Goal: Information Seeking & Learning: Find specific fact

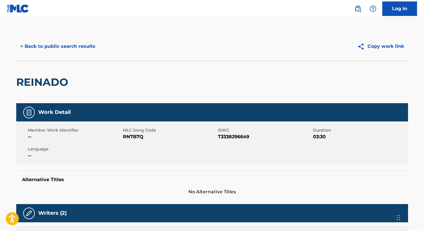
click at [84, 50] on button "< Back to public search results" at bounding box center [57, 46] width 83 height 14
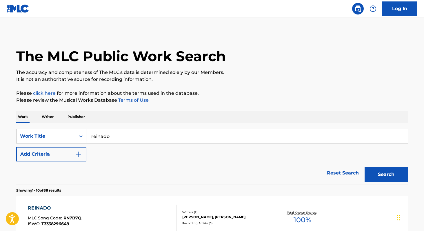
scroll to position [40, 0]
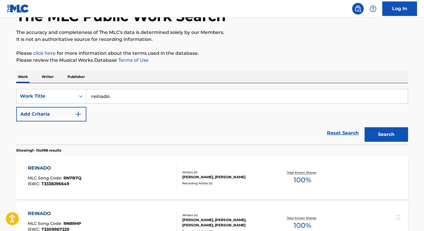
click at [101, 92] on input "reinado" at bounding box center [246, 96] width 321 height 14
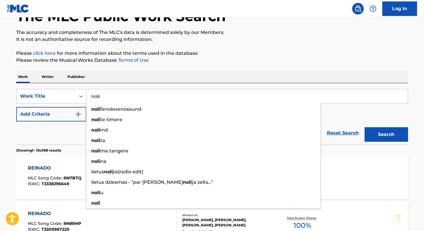
type input "noli"
click at [47, 111] on button "Add Criteria" at bounding box center [51, 114] width 70 height 14
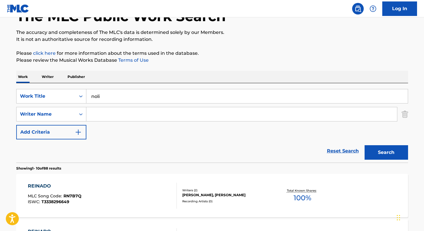
click at [111, 118] on input "Search Form" at bounding box center [241, 114] width 310 height 14
paste input "[PERSON_NAME]"
type input "[PERSON_NAME]"
click at [364, 145] on button "Search" at bounding box center [385, 152] width 43 height 14
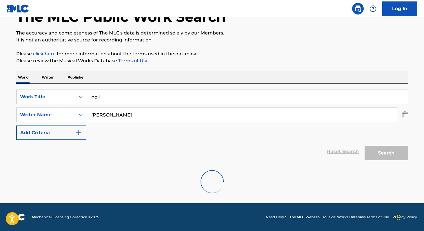
scroll to position [21, 0]
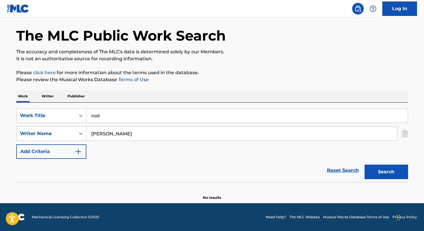
click at [46, 95] on p "Writer" at bounding box center [47, 96] width 15 height 12
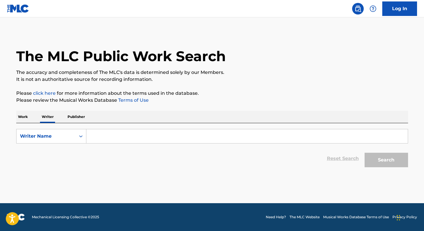
click at [144, 139] on input "Search Form" at bounding box center [246, 136] width 321 height 14
paste input "[PERSON_NAME]"
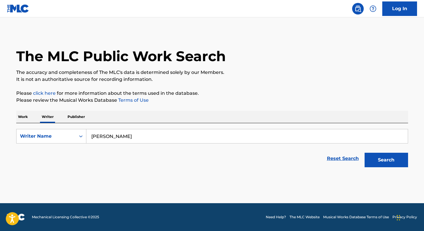
click at [364, 153] on button "Search" at bounding box center [385, 160] width 43 height 14
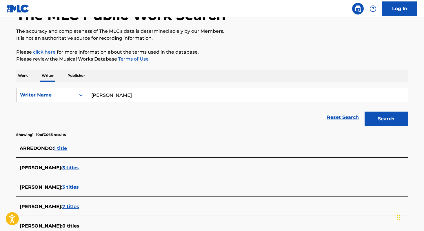
scroll to position [41, 0]
click at [189, 95] on input "[PERSON_NAME]" at bounding box center [246, 95] width 321 height 14
paste input "[PERSON_NAME]"
paste input "Pattia [GEOGRAPHIC_DATA]"
paste input "[PERSON_NAME]"
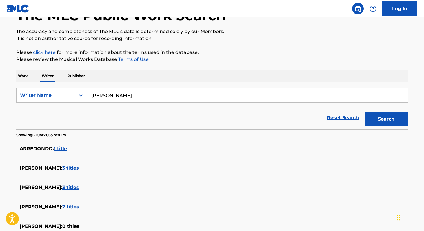
paste input "[PERSON_NAME]"
click at [364, 112] on button "Search" at bounding box center [385, 119] width 43 height 14
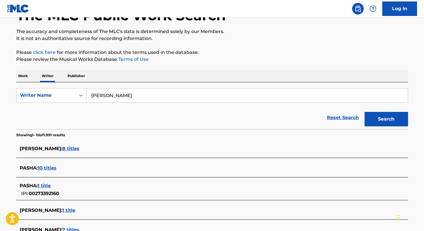
paste input "[PERSON_NAME]"
type input "[PERSON_NAME]"
click at [23, 74] on p "Work" at bounding box center [22, 76] width 13 height 12
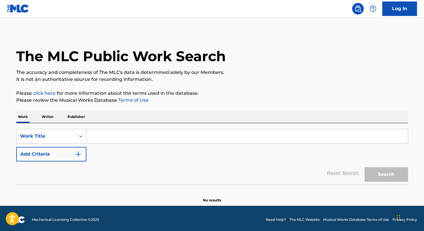
click at [113, 133] on input "Search Form" at bounding box center [246, 136] width 321 height 14
paste input "[PERSON_NAME]"
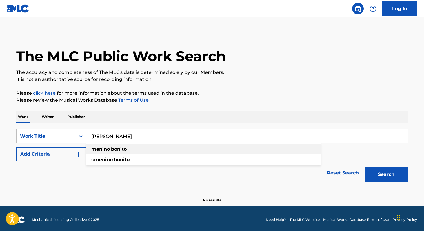
click at [119, 148] on strong "bonito" at bounding box center [119, 149] width 16 height 6
type input "menino bonito"
click at [407, 171] on button "Search" at bounding box center [385, 174] width 43 height 14
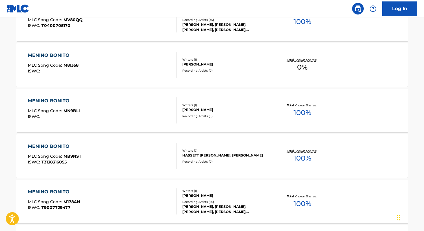
scroll to position [243, 0]
click at [303, 203] on span "100 %" at bounding box center [302, 204] width 18 height 10
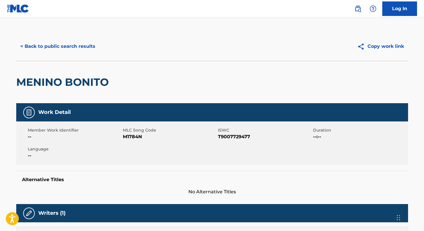
click at [230, 138] on span "T9007729477" at bounding box center [265, 136] width 94 height 7
copy span "T9007729477"
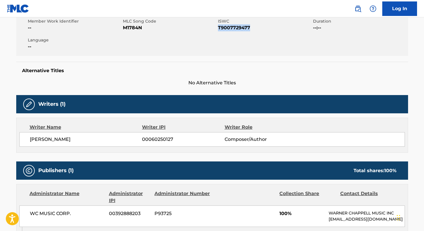
scroll to position [106, 0]
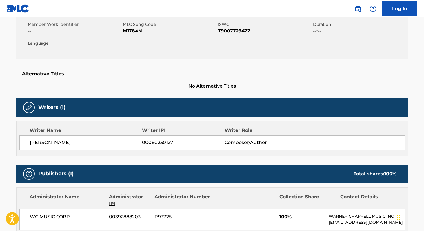
click at [126, 31] on span "M1784N" at bounding box center [170, 31] width 94 height 7
copy span "M1784N"
click at [35, 143] on span "[PERSON_NAME]" at bounding box center [86, 142] width 112 height 7
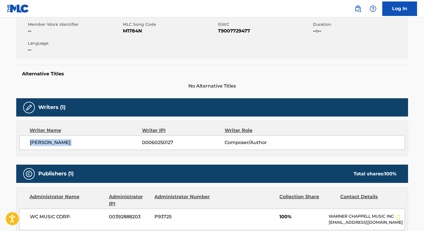
click at [35, 143] on span "[PERSON_NAME]" at bounding box center [86, 142] width 112 height 7
copy div "[PERSON_NAME] 00060250127"
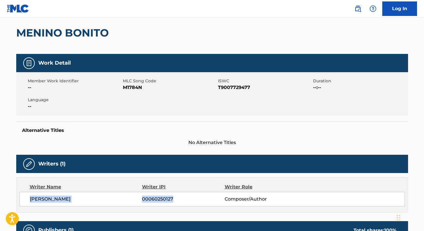
scroll to position [0, 0]
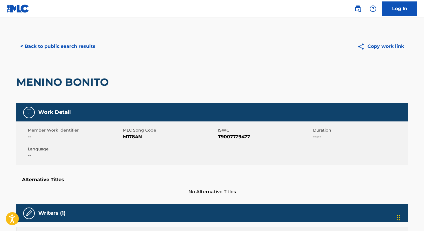
click at [49, 45] on button "< Back to public search results" at bounding box center [57, 46] width 83 height 14
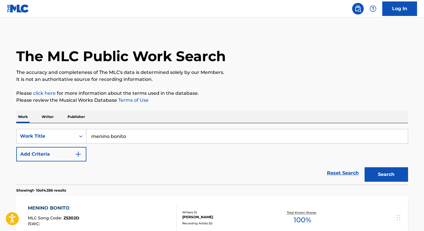
click at [145, 136] on input "menino bonito" at bounding box center [246, 136] width 321 height 14
paste input "KGL's"
type input "KGL's"
click at [364, 167] on button "Search" at bounding box center [385, 174] width 43 height 14
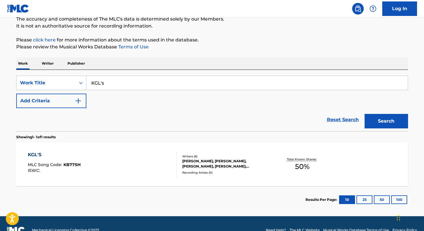
scroll to position [66, 0]
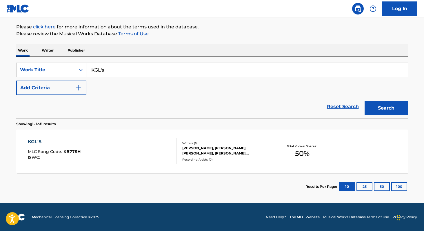
click at [303, 153] on span "50 %" at bounding box center [302, 153] width 14 height 10
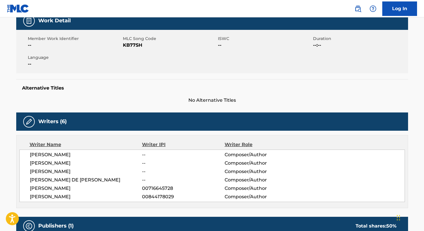
scroll to position [91, 0]
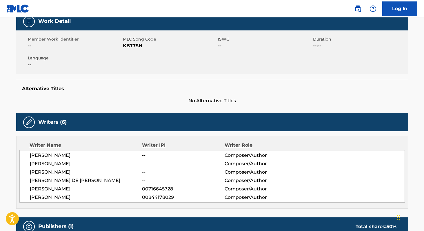
click at [127, 43] on span "KB77SH" at bounding box center [170, 45] width 94 height 7
copy span "KB77SH"
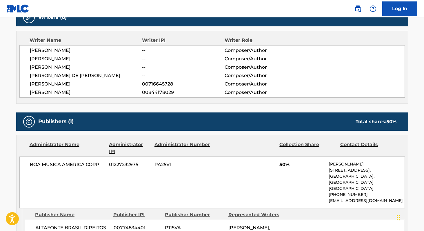
scroll to position [204, 0]
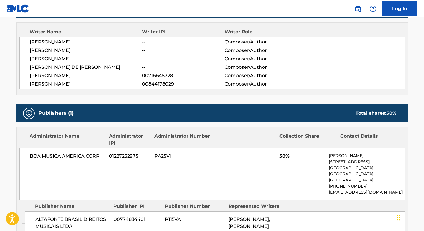
click at [34, 156] on span "BOA MUSICA AMERICA CORP" at bounding box center [67, 156] width 75 height 7
copy div "BOA MUSICA AMERICA CORP"
click at [35, 42] on span "[PERSON_NAME]" at bounding box center [86, 42] width 112 height 7
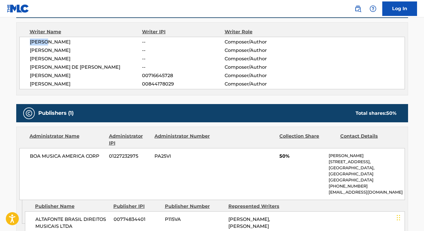
click at [35, 42] on span "[PERSON_NAME]" at bounding box center [86, 42] width 112 height 7
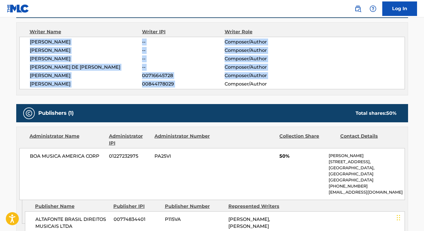
copy div "[PERSON_NAME] -- Composer/Author [PERSON_NAME] -- Composer/Author [PERSON_NAME]…"
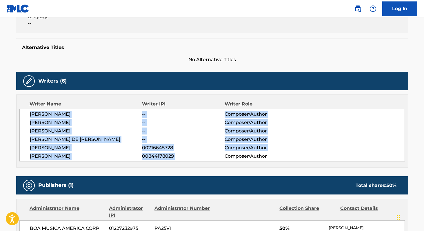
scroll to position [0, 0]
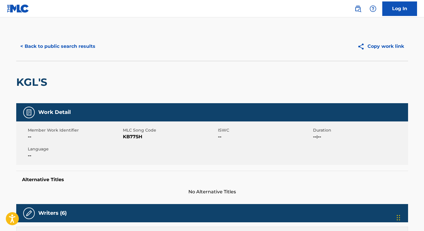
click at [58, 45] on button "< Back to public search results" at bounding box center [57, 46] width 83 height 14
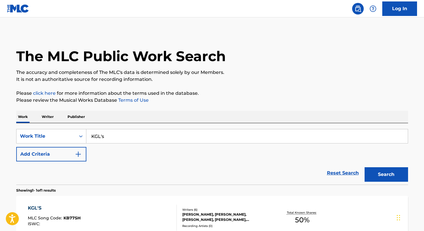
scroll to position [51, 0]
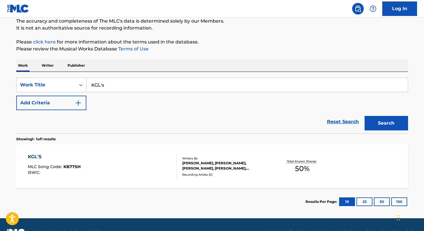
click at [173, 86] on input "KGL's" at bounding box center [246, 85] width 321 height 14
paste input "Rancho Do Buzeira"
click at [364, 116] on button "Search" at bounding box center [385, 123] width 43 height 14
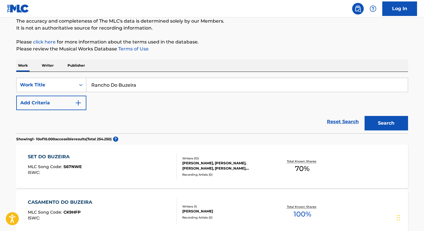
click at [158, 86] on input "Rancho Do Buzeira" at bounding box center [246, 85] width 321 height 14
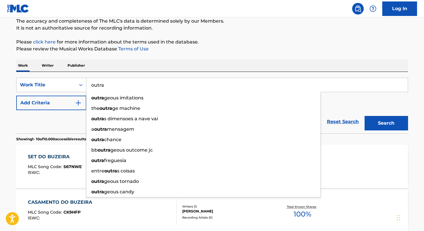
type input "outra"
click at [211, 50] on p "Please review the Musical Works Database Terms of Use" at bounding box center [212, 48] width 392 height 7
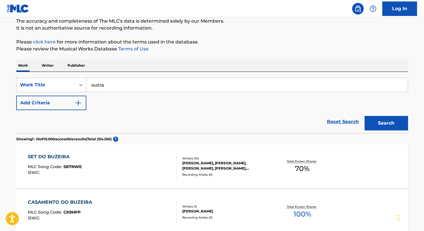
click at [70, 101] on button "Add Criteria" at bounding box center [51, 103] width 70 height 14
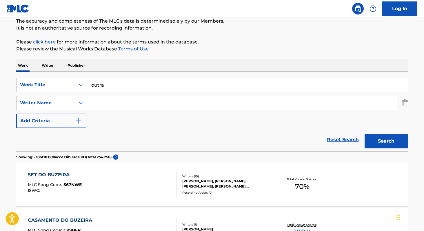
click at [108, 103] on input "Search Form" at bounding box center [241, 103] width 310 height 14
paste input "[PERSON_NAME]"
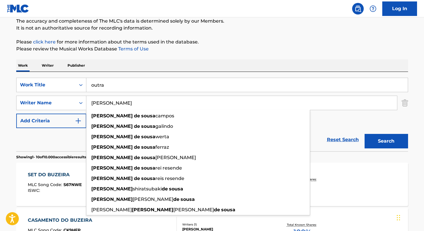
type input "[PERSON_NAME]"
click at [364, 134] on button "Search" at bounding box center [385, 141] width 43 height 14
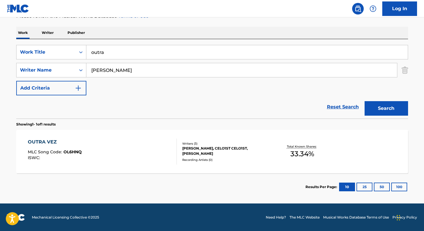
scroll to position [83, 0]
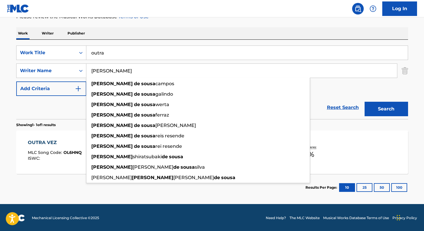
click at [138, 55] on input "outra" at bounding box center [246, 53] width 321 height 14
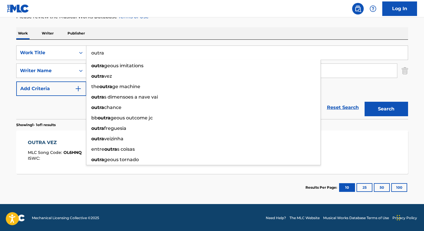
paste input "Hino a Santo Antônio"
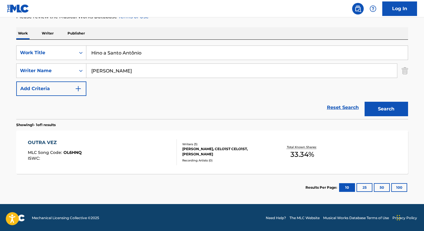
click at [133, 53] on input "Hino a Santo Antônio" at bounding box center [246, 53] width 321 height 14
click at [404, 76] on img "Search Form" at bounding box center [404, 70] width 6 height 14
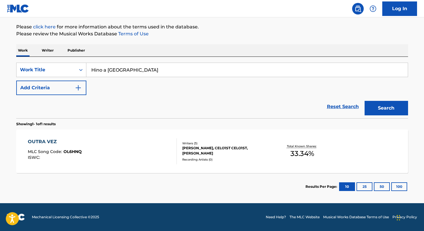
scroll to position [66, 0]
click at [166, 72] on input "Hino a [GEOGRAPHIC_DATA]" at bounding box center [246, 70] width 321 height 14
click at [380, 109] on button "Search" at bounding box center [385, 108] width 43 height 14
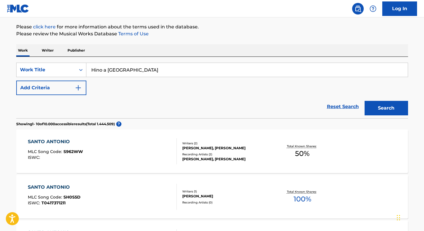
click at [171, 74] on input "Hino a [GEOGRAPHIC_DATA]" at bounding box center [246, 70] width 321 height 14
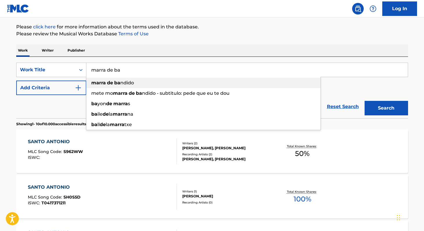
click at [132, 83] on span "ndido" at bounding box center [127, 83] width 14 height 6
type input "marra de bandido"
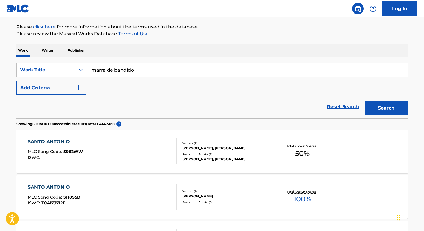
click at [66, 86] on button "Add Criteria" at bounding box center [51, 88] width 70 height 14
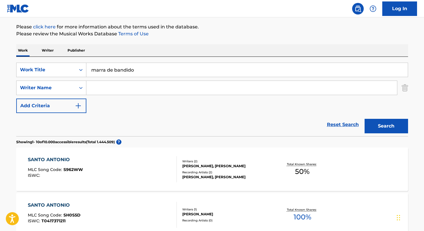
click at [372, 123] on button "Search" at bounding box center [385, 126] width 43 height 14
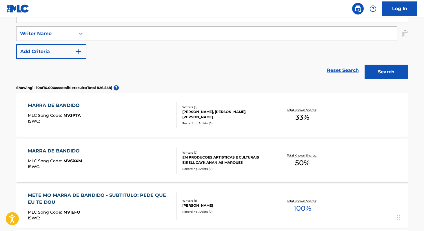
scroll to position [121, 0]
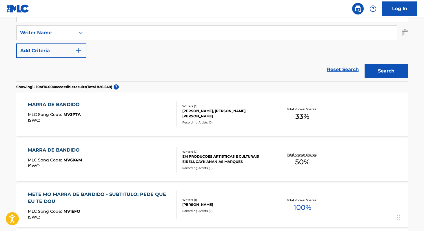
click at [306, 115] on span "33 %" at bounding box center [302, 116] width 14 height 10
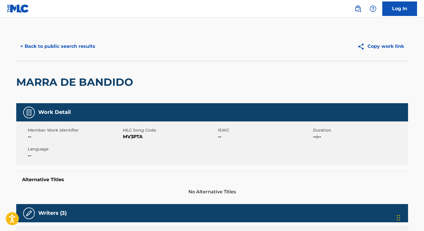
click at [58, 45] on button "< Back to public search results" at bounding box center [57, 46] width 83 height 14
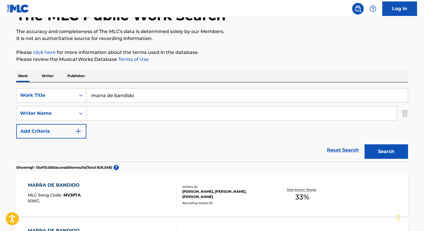
scroll to position [39, 0]
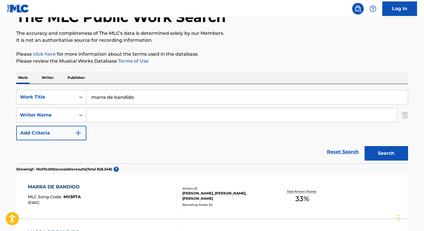
click at [49, 76] on p "Writer" at bounding box center [47, 78] width 15 height 12
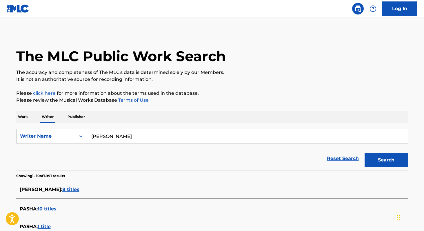
click at [170, 138] on input "[PERSON_NAME]" at bounding box center [246, 136] width 321 height 14
paste input "[PERSON_NAME]"
type input "[PERSON_NAME]"
click at [364, 153] on button "Search" at bounding box center [385, 160] width 43 height 14
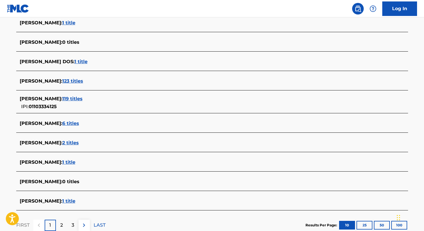
scroll to position [164, 0]
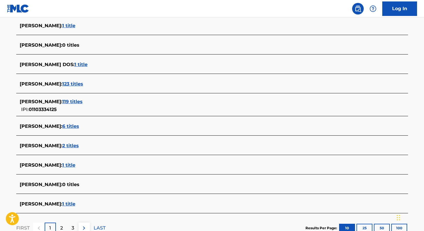
click at [83, 85] on span "123 titles" at bounding box center [72, 84] width 21 height 6
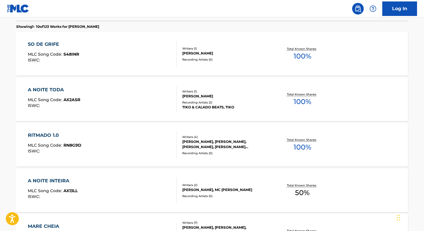
click at [297, 109] on div "A NOITE TODA MLC Song Code : AX2ASR ISWC : Writers ( 1 ) [PERSON_NAME] DOS SANT…" at bounding box center [212, 99] width 392 height 43
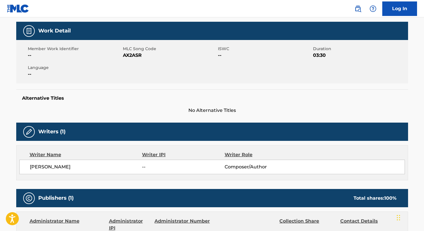
scroll to position [74, 0]
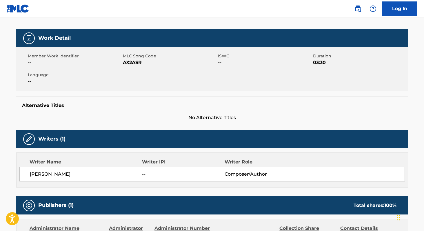
click at [129, 62] on span "AX2ASR" at bounding box center [170, 62] width 94 height 7
copy span "AX2ASR"
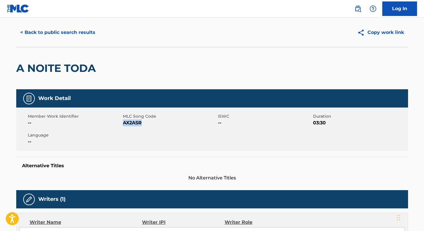
scroll to position [0, 0]
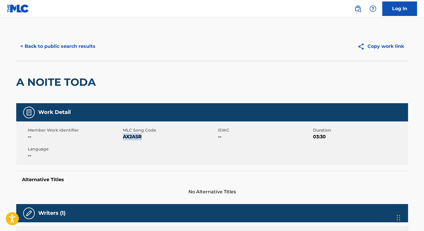
click at [87, 52] on button "< Back to public search results" at bounding box center [57, 46] width 83 height 14
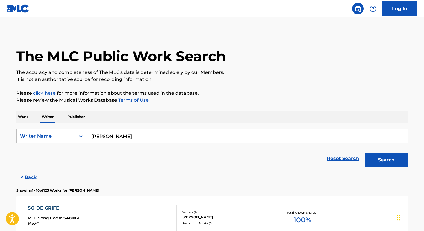
click at [23, 121] on p "Work" at bounding box center [22, 117] width 13 height 12
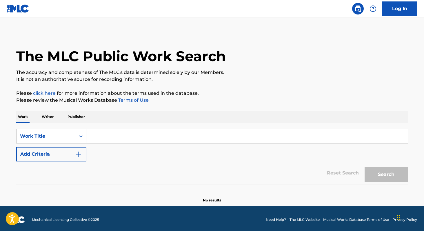
click at [98, 140] on input "Search Form" at bounding box center [246, 136] width 321 height 14
paste input "MIGOS"
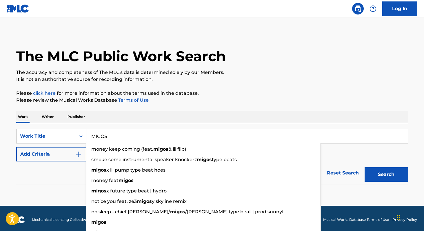
type input "MIGOS"
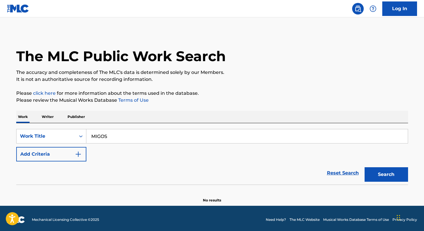
click at [79, 123] on div "SearchWithCriteria96eb1d5a-239f-46ab-bda2-83e466c6593d Work Title MIGOS Add Cri…" at bounding box center [212, 153] width 392 height 61
click at [389, 180] on button "Search" at bounding box center [385, 174] width 43 height 14
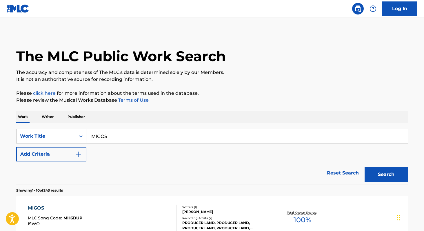
click at [76, 151] on img "Search Form" at bounding box center [78, 154] width 7 height 7
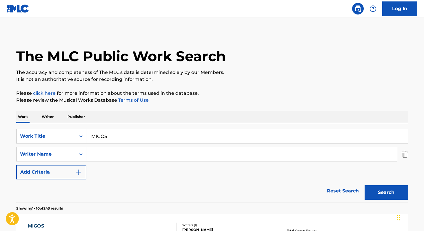
click at [122, 153] on input "Search Form" at bounding box center [241, 154] width 310 height 14
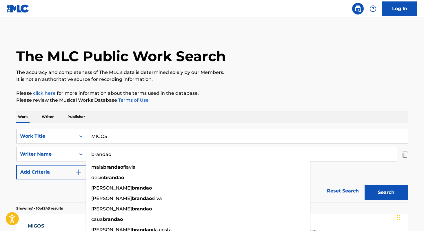
type input "brandao"
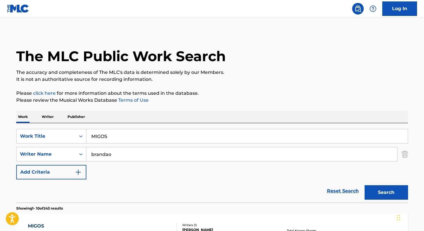
click at [389, 194] on button "Search" at bounding box center [385, 192] width 43 height 14
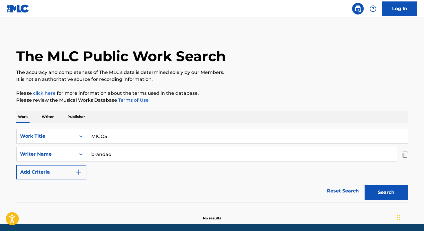
click at [53, 118] on p "Writer" at bounding box center [47, 117] width 15 height 12
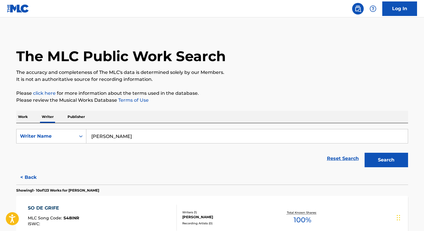
click at [231, 135] on input "[PERSON_NAME]" at bounding box center [246, 136] width 321 height 14
paste input "[PERSON_NAME]"
click at [126, 137] on input "[PERSON_NAME]" at bounding box center [246, 136] width 321 height 14
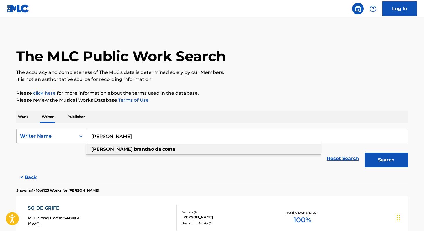
click at [134, 151] on strong "brandao" at bounding box center [144, 149] width 20 height 6
type input "[PERSON_NAME]"
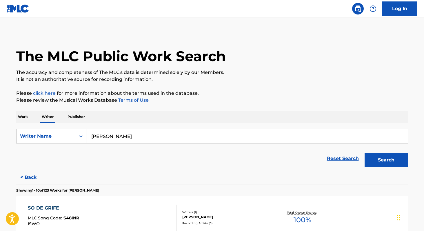
click at [368, 162] on button "Search" at bounding box center [385, 160] width 43 height 14
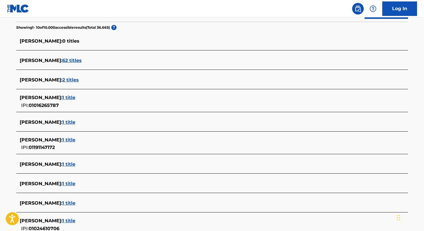
scroll to position [153, 0]
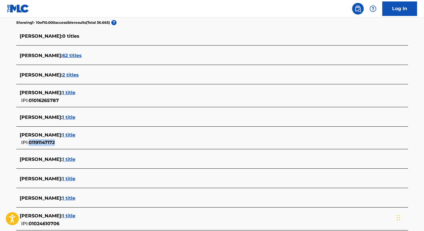
copy span "01191147172"
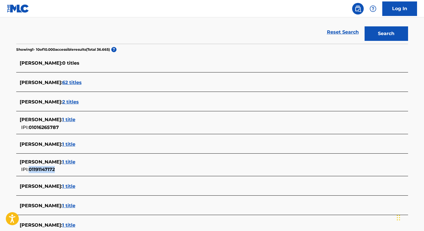
scroll to position [125, 0]
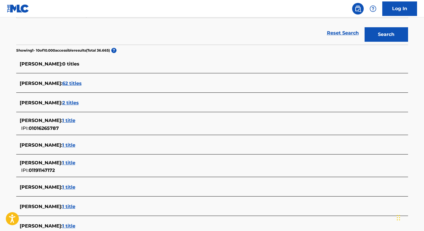
click at [82, 83] on span "62 titles" at bounding box center [71, 84] width 19 height 6
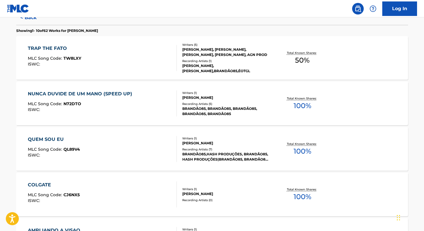
scroll to position [166, 0]
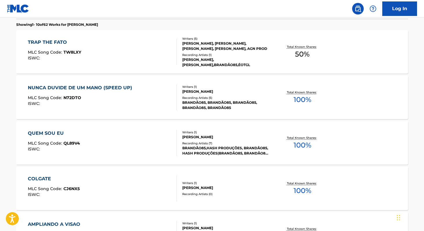
click at [303, 189] on span "100 %" at bounding box center [302, 190] width 18 height 10
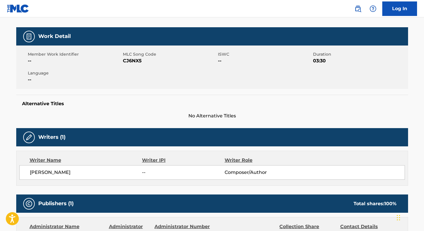
scroll to position [76, 0]
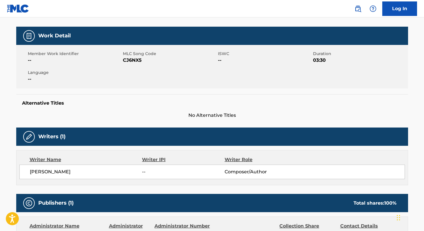
click at [127, 59] on span "CJ6NX5" at bounding box center [170, 60] width 94 height 7
copy span "CJ6NX5"
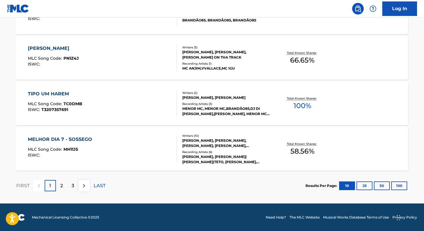
scroll to position [478, 0]
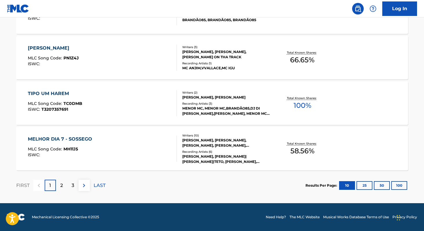
click at [400, 185] on button "100" at bounding box center [399, 185] width 16 height 9
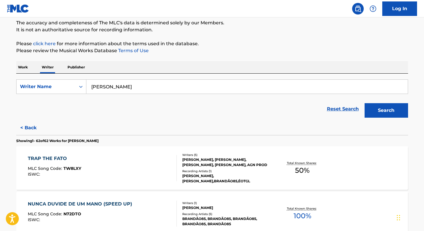
scroll to position [0, 0]
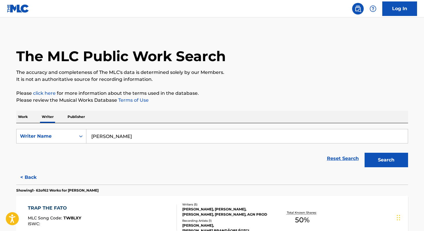
click at [23, 116] on p "Work" at bounding box center [22, 117] width 13 height 12
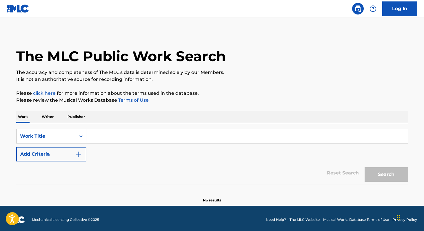
click at [132, 138] on input "Search Form" at bounding box center [246, 136] width 321 height 14
paste input "Proposta Indecente"
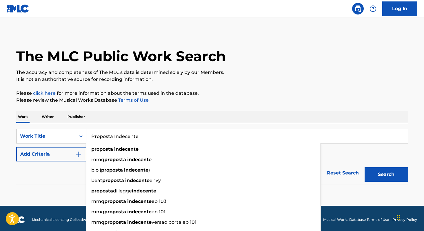
type input "Proposta Indecente"
click at [364, 167] on button "Search" at bounding box center [385, 174] width 43 height 14
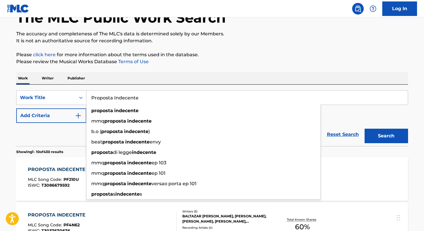
scroll to position [37, 0]
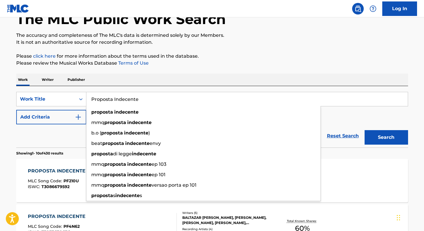
click at [163, 61] on p "Please review the Musical Works Database Terms of Use" at bounding box center [212, 63] width 392 height 7
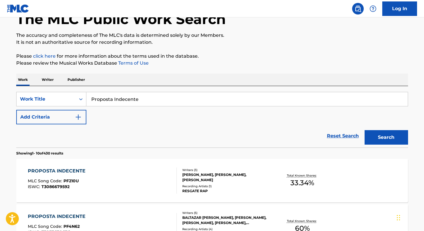
click at [61, 122] on button "Add Criteria" at bounding box center [51, 117] width 70 height 14
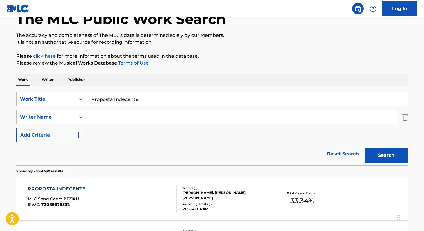
click at [98, 122] on input "Search Form" at bounding box center [241, 117] width 310 height 14
paste input "[PERSON_NAME]"
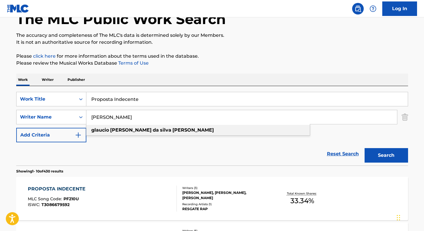
click at [254, 133] on div "glaucio [PERSON_NAME]" at bounding box center [197, 130] width 223 height 10
type input "glaucio [PERSON_NAME]"
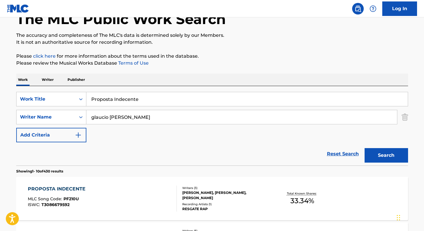
click at [371, 158] on button "Search" at bounding box center [385, 155] width 43 height 14
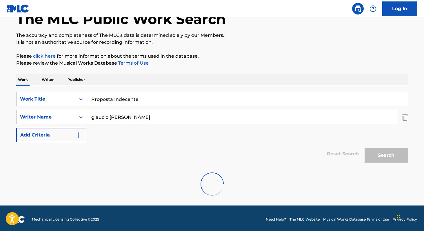
scroll to position [21, 0]
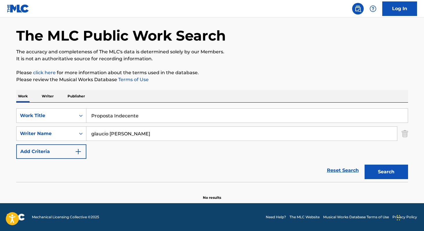
click at [185, 136] on input "glaucio [PERSON_NAME]" at bounding box center [241, 134] width 310 height 14
click at [44, 98] on p "Writer" at bounding box center [47, 96] width 15 height 12
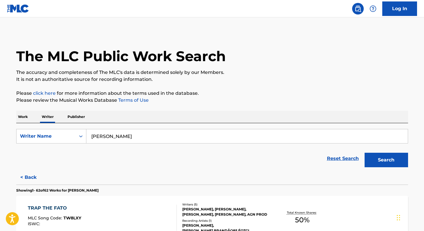
click at [167, 137] on input "[PERSON_NAME]" at bounding box center [246, 136] width 321 height 14
paste input "[PERSON_NAME]"
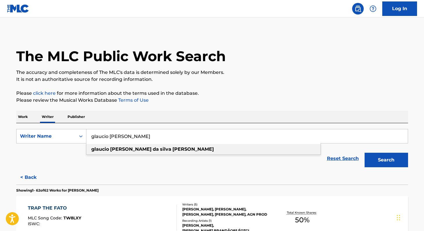
type input "glaucio [PERSON_NAME]"
click at [172, 147] on strong "[PERSON_NAME]" at bounding box center [192, 149] width 41 height 6
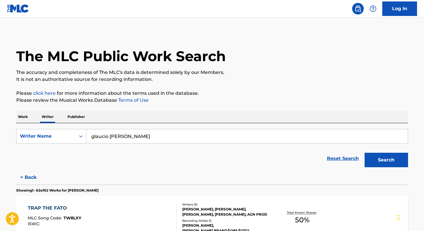
click at [402, 154] on button "Search" at bounding box center [385, 160] width 43 height 14
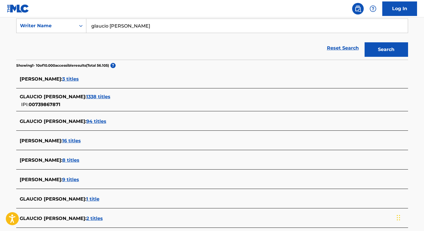
scroll to position [120, 0]
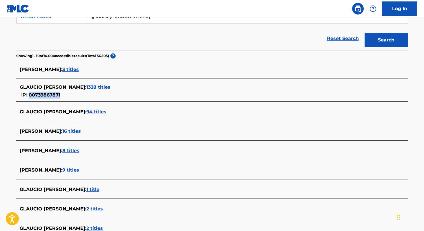
copy span "00739867871"
click at [110, 86] on span "1338 titles" at bounding box center [98, 87] width 24 height 6
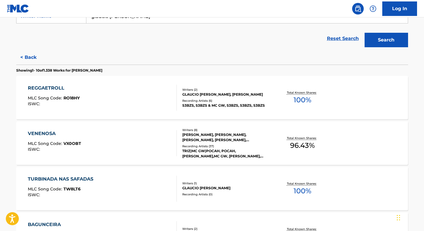
click at [311, 192] on span "100 %" at bounding box center [302, 191] width 18 height 10
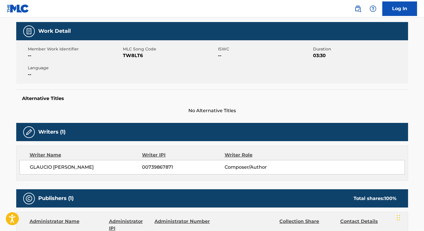
scroll to position [82, 0]
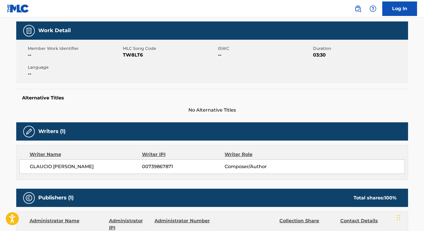
click at [133, 53] on span "TW8LT6" at bounding box center [170, 55] width 94 height 7
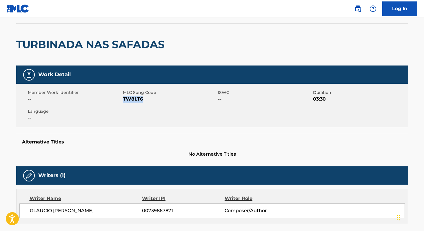
scroll to position [0, 0]
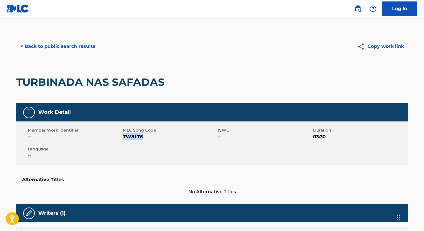
click at [72, 44] on button "< Back to public search results" at bounding box center [57, 46] width 83 height 14
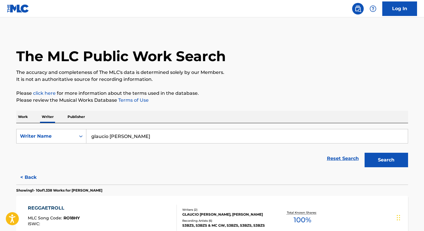
click at [177, 138] on input "glaucio [PERSON_NAME]" at bounding box center [246, 136] width 321 height 14
click at [25, 118] on p "Work" at bounding box center [22, 117] width 13 height 12
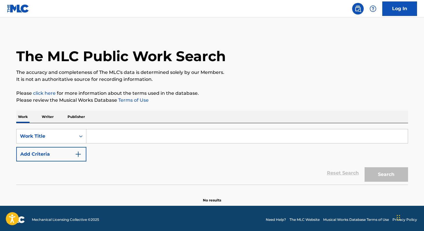
click at [117, 135] on input "Search Form" at bounding box center [246, 136] width 321 height 14
paste input "Cara da Serenata"
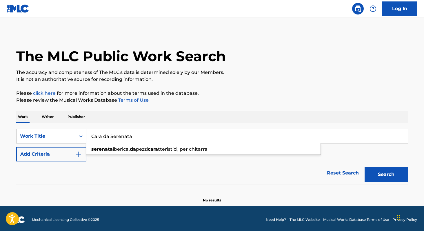
type input "Cara da Serenata"
click at [364, 167] on button "Search" at bounding box center [385, 174] width 43 height 14
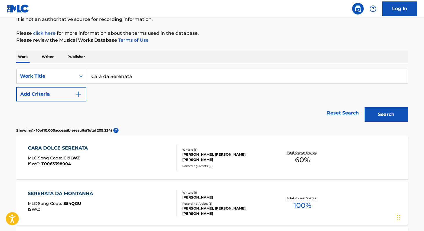
scroll to position [63, 0]
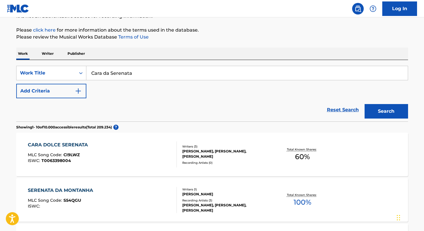
click at [55, 56] on div "Work Writer Publisher" at bounding box center [212, 53] width 392 height 12
click at [54, 55] on p "Writer" at bounding box center [47, 53] width 15 height 12
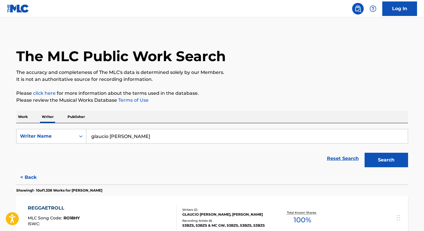
click at [179, 141] on input "glaucio [PERSON_NAME]" at bounding box center [246, 136] width 321 height 14
paste input "[PERSON_NAME]"
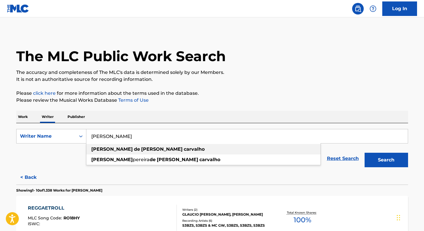
click at [151, 152] on div "[PERSON_NAME]" at bounding box center [203, 149] width 234 height 10
type input "[PERSON_NAME]"
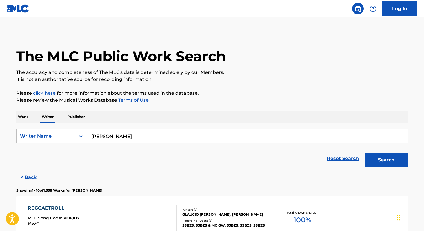
click at [369, 158] on button "Search" at bounding box center [385, 160] width 43 height 14
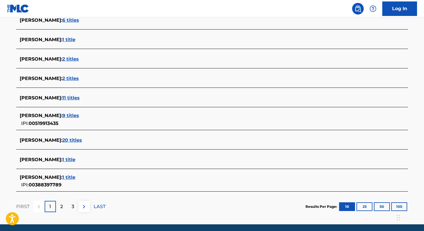
scroll to position [189, 0]
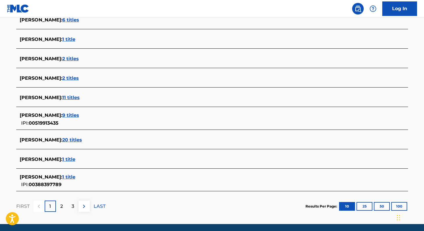
click at [82, 140] on span "20 titles" at bounding box center [72, 140] width 20 height 6
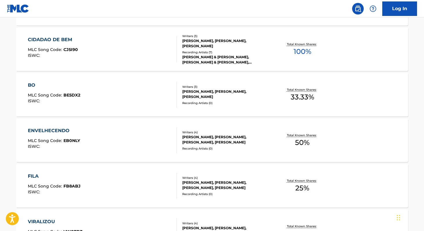
scroll to position [350, 0]
click at [303, 141] on span "50 %" at bounding box center [302, 143] width 14 height 10
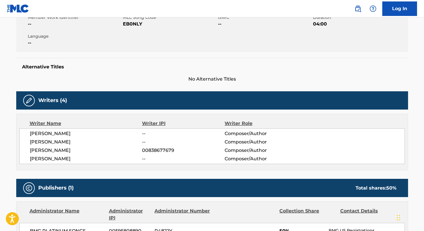
scroll to position [115, 0]
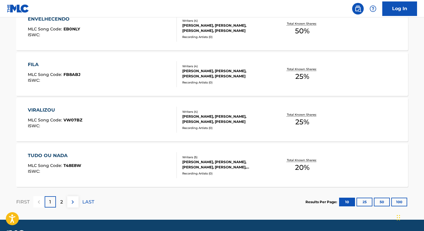
scroll to position [478, 0]
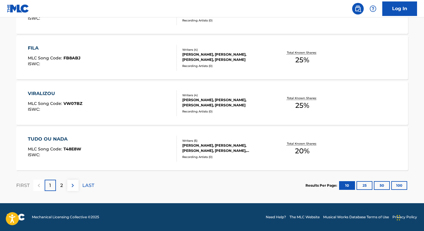
click at [396, 183] on button "100" at bounding box center [399, 185] width 16 height 9
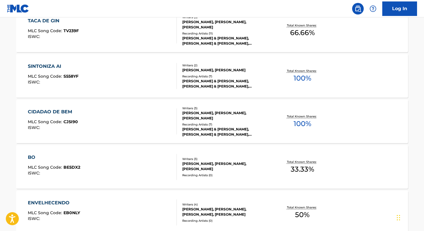
scroll to position [276, 0]
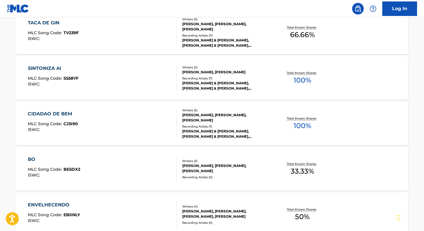
click at [298, 85] on span "100 %" at bounding box center [302, 80] width 18 height 10
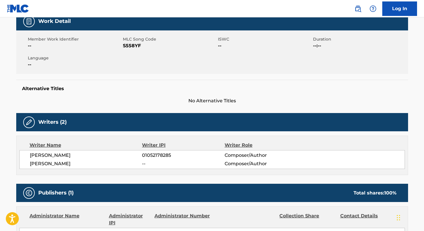
scroll to position [92, 0]
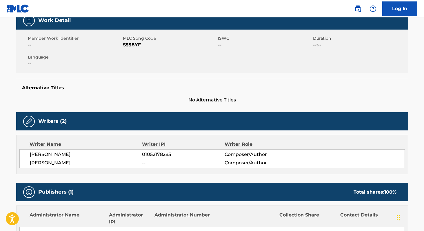
click at [152, 153] on span "01052178285" at bounding box center [183, 154] width 82 height 7
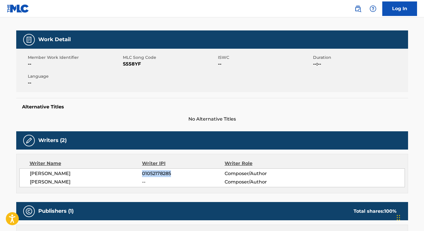
scroll to position [72, 0]
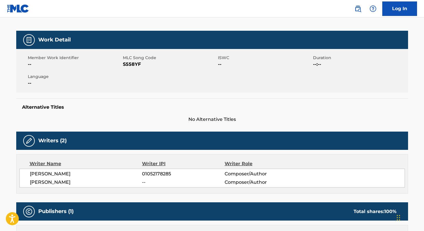
click at [137, 63] on span "S558YF" at bounding box center [170, 64] width 94 height 7
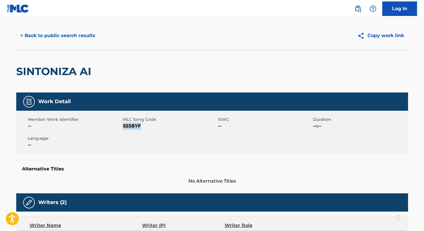
scroll to position [0, 0]
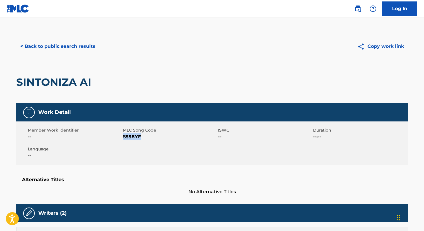
click at [88, 43] on button "< Back to public search results" at bounding box center [57, 46] width 83 height 14
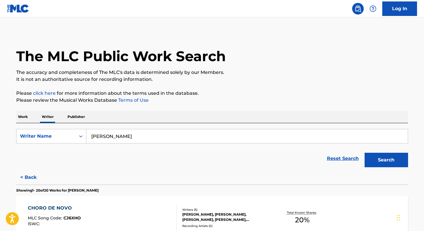
click at [171, 134] on input "[PERSON_NAME]" at bounding box center [246, 136] width 321 height 14
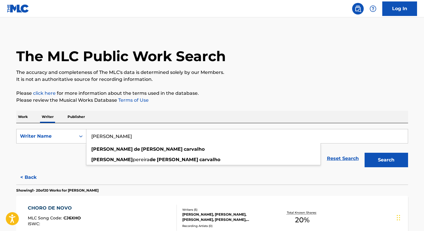
paste input "[PERSON_NAME]"
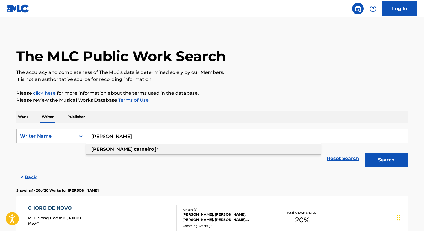
click at [143, 149] on div "[PERSON_NAME] [PERSON_NAME]" at bounding box center [203, 149] width 234 height 10
type input "[PERSON_NAME]"
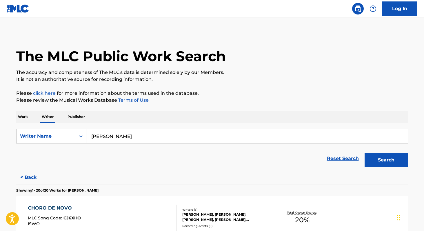
click at [371, 160] on button "Search" at bounding box center [385, 160] width 43 height 14
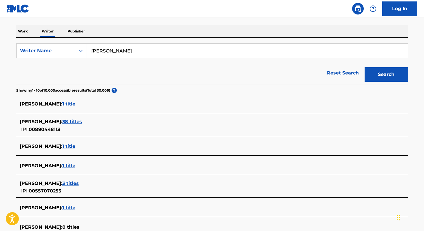
scroll to position [84, 0]
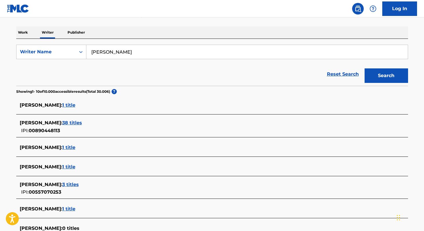
click at [75, 105] on span "1 title" at bounding box center [68, 105] width 13 height 6
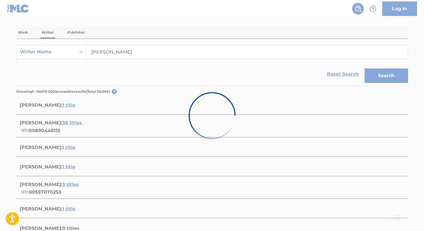
scroll to position [66, 0]
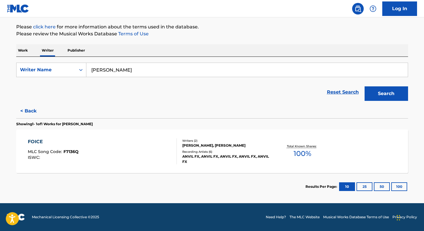
click at [387, 96] on button "Search" at bounding box center [385, 93] width 43 height 14
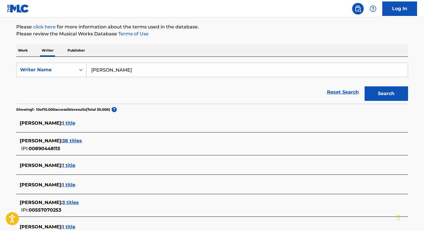
click at [75, 184] on span "1 title" at bounding box center [68, 185] width 13 height 6
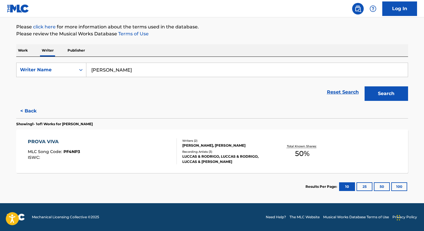
click at [295, 155] on span "50 %" at bounding box center [302, 153] width 14 height 10
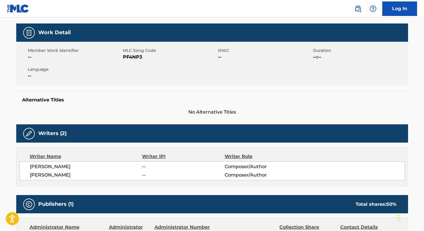
scroll to position [62, 0]
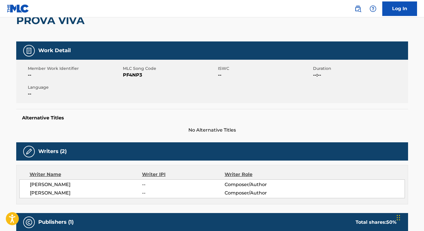
click at [131, 75] on span "PF4NP3" at bounding box center [170, 75] width 94 height 7
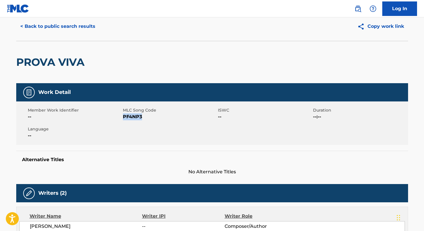
scroll to position [0, 0]
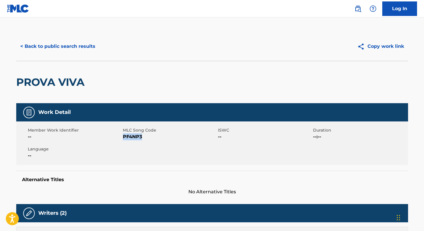
click at [92, 45] on button "< Back to public search results" at bounding box center [57, 46] width 83 height 14
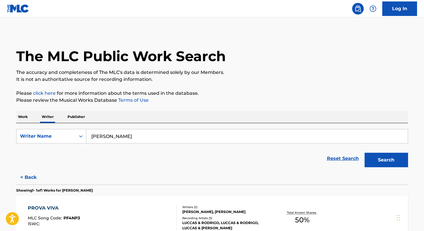
click at [173, 140] on input "[PERSON_NAME]" at bounding box center [246, 136] width 321 height 14
paste input "[PERSON_NAME]"
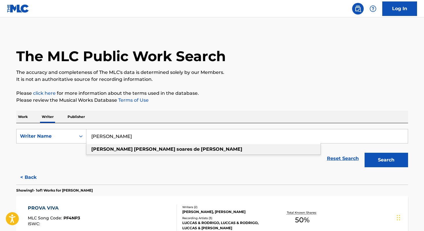
click at [170, 152] on div "[PERSON_NAME]" at bounding box center [203, 149] width 234 height 10
type input "[PERSON_NAME]"
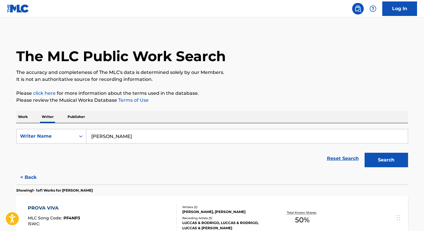
click at [405, 164] on button "Search" at bounding box center [385, 160] width 43 height 14
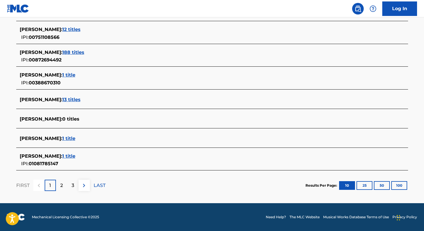
scroll to position [215, 0]
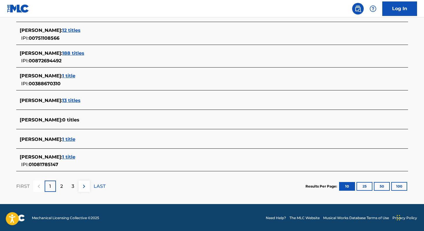
click at [110, 160] on div "[PERSON_NAME] : 1 title IPI: 01081785147" at bounding box center [205, 160] width 370 height 15
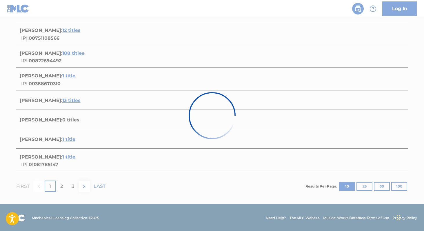
scroll to position [66, 0]
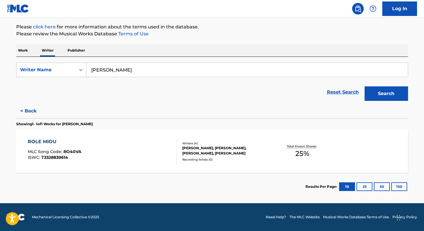
click at [301, 158] on span "25 %" at bounding box center [302, 153] width 14 height 10
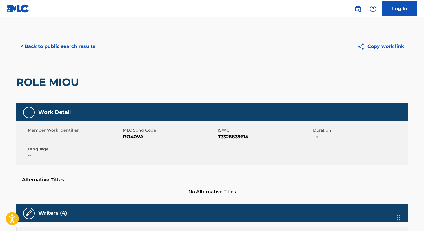
click at [56, 52] on button "< Back to public search results" at bounding box center [57, 46] width 83 height 14
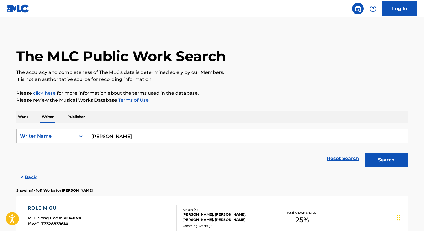
click at [19, 121] on p "Work" at bounding box center [22, 117] width 13 height 12
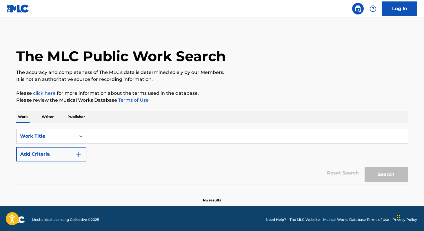
click at [109, 138] on input "Search Form" at bounding box center [246, 136] width 321 height 14
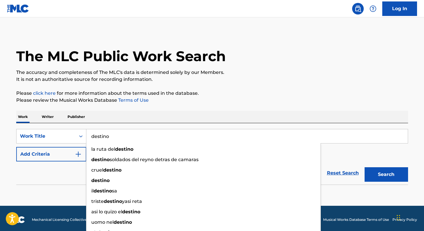
type input "destino"
click at [115, 113] on div "Work Writer Publisher" at bounding box center [212, 117] width 392 height 12
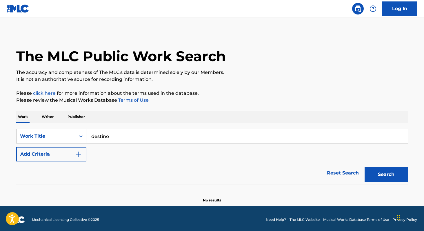
click at [72, 151] on button "Add Criteria" at bounding box center [51, 154] width 70 height 14
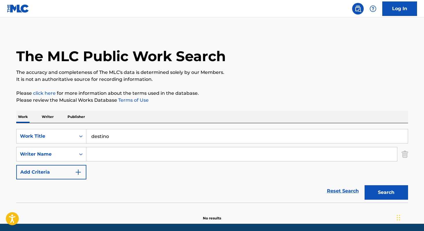
click at [116, 157] on input "Search Form" at bounding box center [241, 154] width 310 height 14
paste input "[PERSON_NAME]"
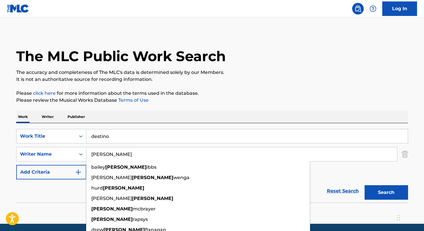
click at [364, 185] on button "Search" at bounding box center [385, 192] width 43 height 14
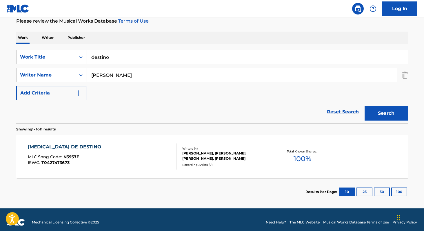
scroll to position [84, 0]
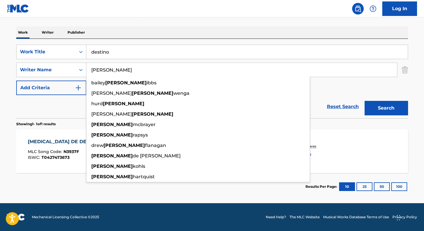
paste input "[PERSON_NAME]"
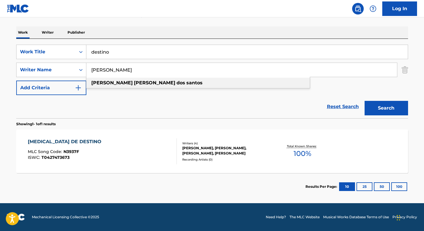
click at [151, 86] on div "[PERSON_NAME]" at bounding box center [197, 83] width 223 height 10
type input "[PERSON_NAME]"
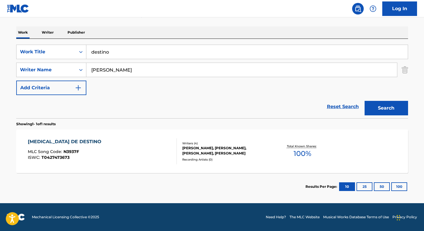
click at [393, 109] on button "Search" at bounding box center [385, 108] width 43 height 14
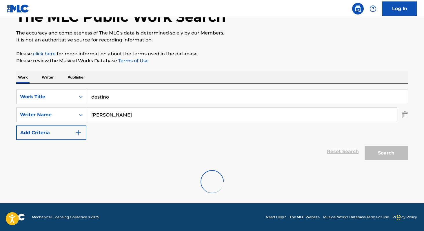
scroll to position [21, 0]
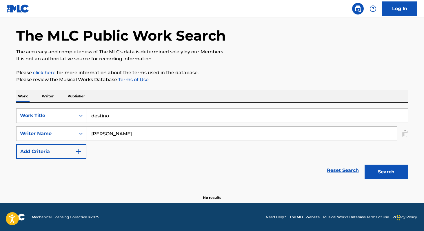
click at [49, 96] on p "Writer" at bounding box center [47, 96] width 15 height 12
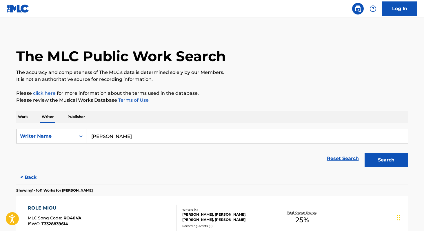
click at [165, 138] on input "[PERSON_NAME]" at bounding box center [246, 136] width 321 height 14
paste input "[PERSON_NAME]"
type input "[PERSON_NAME]"
click at [364, 153] on button "Search" at bounding box center [385, 160] width 43 height 14
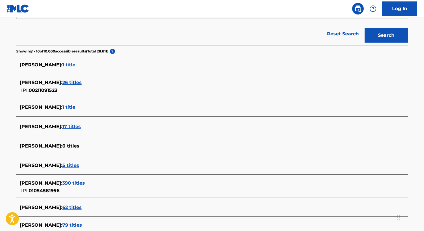
scroll to position [128, 0]
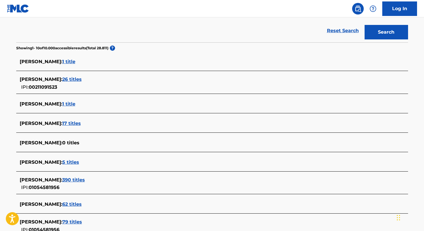
click at [85, 179] on span "390 titles" at bounding box center [73, 180] width 23 height 6
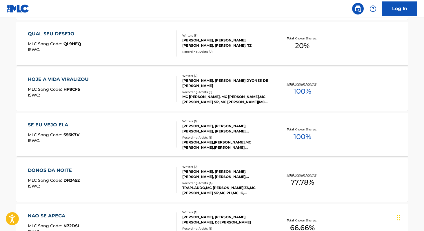
scroll to position [264, 0]
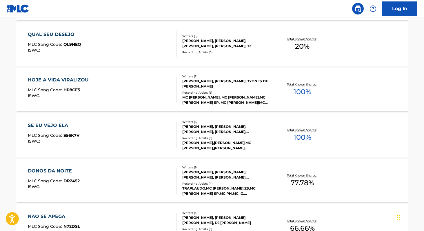
click at [295, 94] on span "100 %" at bounding box center [302, 92] width 18 height 10
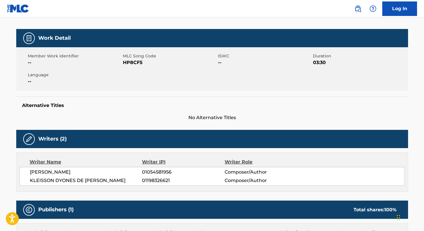
scroll to position [72, 0]
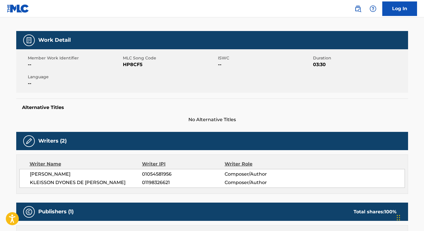
click at [127, 65] on span "HP8CF5" at bounding box center [170, 64] width 94 height 7
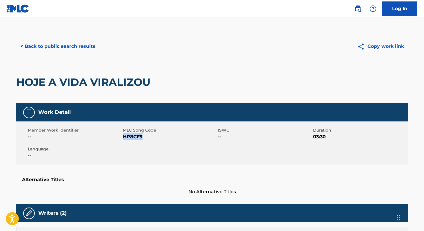
click at [83, 45] on button "< Back to public search results" at bounding box center [57, 46] width 83 height 14
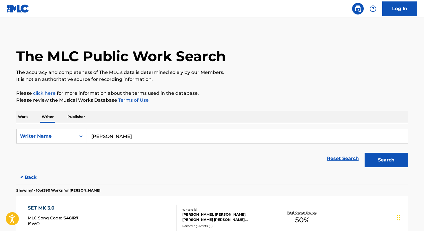
click at [174, 140] on input "[PERSON_NAME]" at bounding box center [246, 136] width 321 height 14
paste input "[PERSON_NAME]"
click at [97, 139] on input "[PERSON_NAME]" at bounding box center [246, 136] width 321 height 14
click at [98, 137] on input "[PERSON_NAME]" at bounding box center [246, 136] width 321 height 14
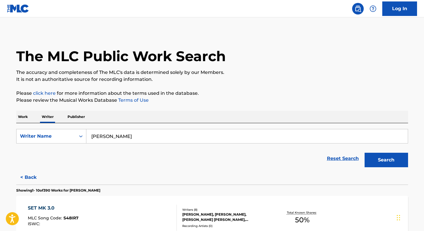
click at [98, 137] on input "[PERSON_NAME]" at bounding box center [246, 136] width 321 height 14
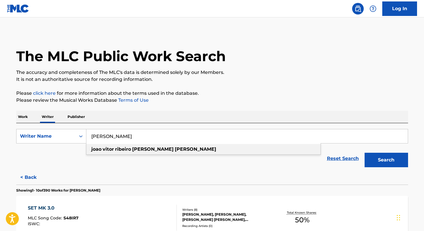
click at [120, 150] on strong "ribeiro" at bounding box center [123, 149] width 16 height 6
type input "[PERSON_NAME] [PERSON_NAME]"
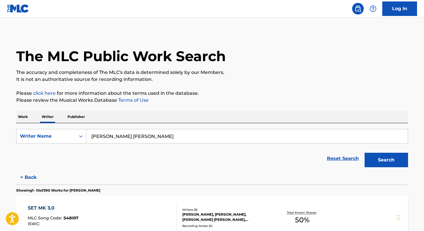
click at [379, 168] on div "Search" at bounding box center [384, 158] width 46 height 23
click at [378, 165] on button "Search" at bounding box center [385, 160] width 43 height 14
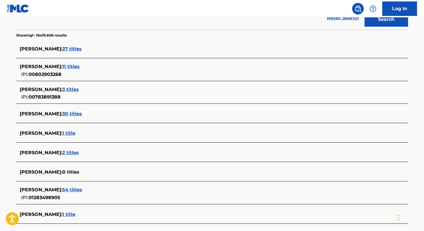
scroll to position [145, 0]
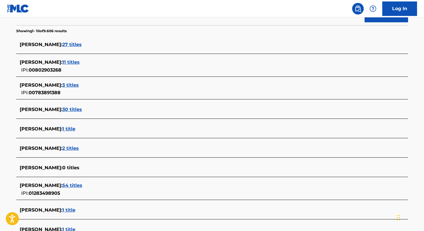
click at [125, 188] on div "[PERSON_NAME] : 54 titles" at bounding box center [205, 185] width 370 height 7
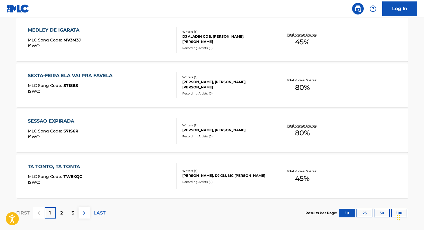
scroll to position [478, 0]
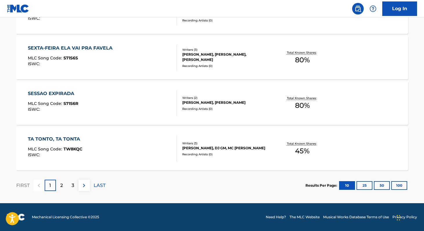
click at [403, 186] on button "100" at bounding box center [399, 185] width 16 height 9
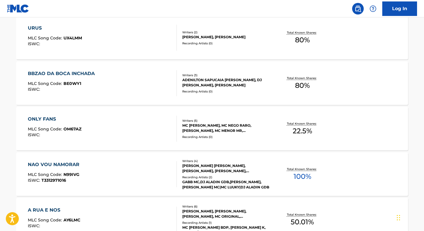
scroll to position [2411, 0]
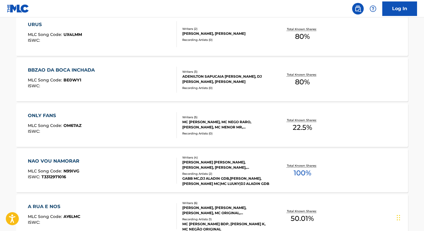
click at [300, 181] on div "NAO VOU NAMORAR MLC Song Code : N99IVG ISWC : T3312971016 Writers ( 4 ) [PERSON…" at bounding box center [212, 170] width 392 height 43
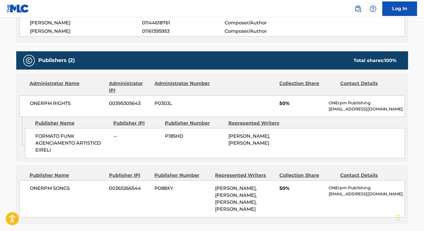
scroll to position [227, 0]
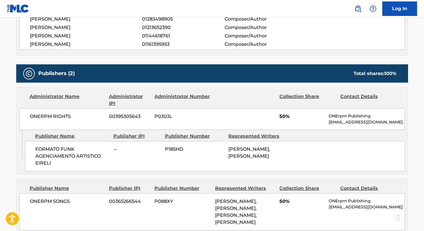
click at [34, 114] on span "ONERPM RIGHTS" at bounding box center [67, 116] width 75 height 7
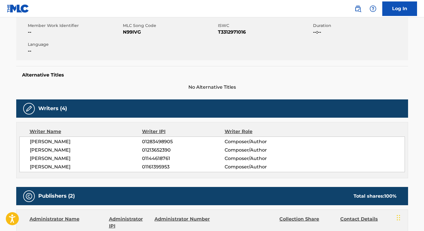
scroll to position [0, 0]
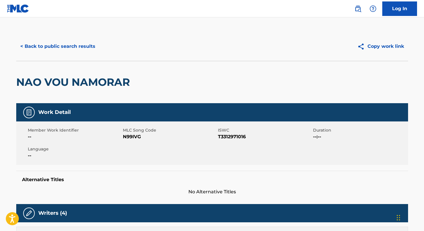
click at [126, 136] on span "N99IVG" at bounding box center [170, 136] width 94 height 7
click at [61, 43] on button "< Back to public search results" at bounding box center [57, 46] width 83 height 14
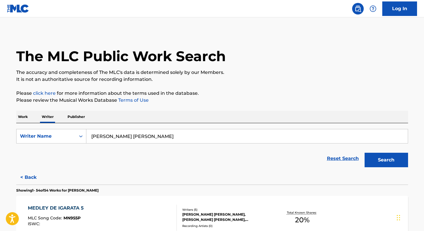
click at [185, 140] on input "[PERSON_NAME] [PERSON_NAME]" at bounding box center [246, 136] width 321 height 14
paste input "[PERSON_NAME] Terra"
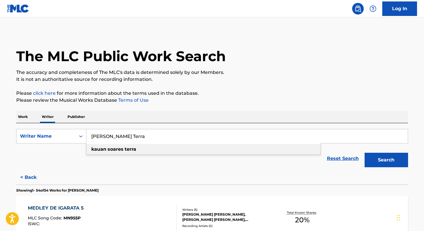
click at [148, 151] on div "[PERSON_NAME] terra" at bounding box center [203, 149] width 234 height 10
type input "[PERSON_NAME] terra"
click at [378, 163] on button "Search" at bounding box center [385, 160] width 43 height 14
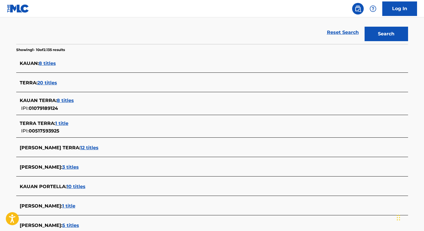
scroll to position [126, 0]
click at [64, 100] on span "8 titles" at bounding box center [65, 100] width 17 height 6
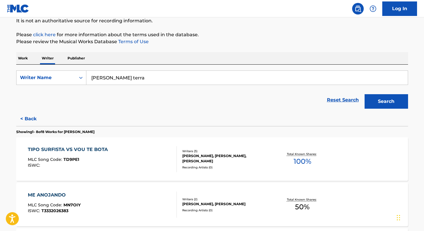
scroll to position [44, 0]
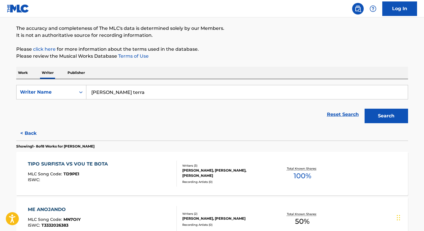
click at [301, 180] on span "100 %" at bounding box center [302, 176] width 18 height 10
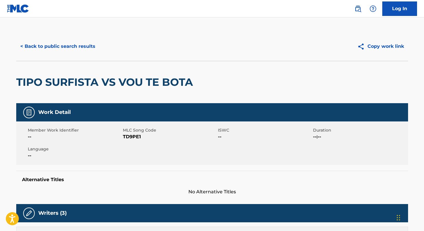
click at [72, 52] on button "< Back to public search results" at bounding box center [57, 46] width 83 height 14
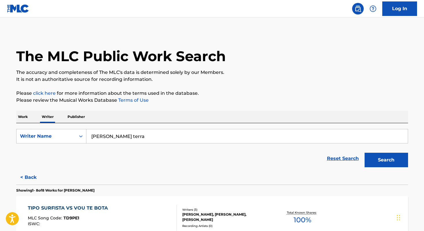
click at [372, 159] on button "Search" at bounding box center [385, 160] width 43 height 14
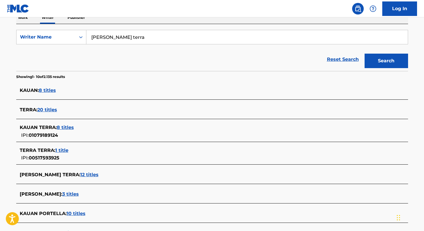
scroll to position [100, 0]
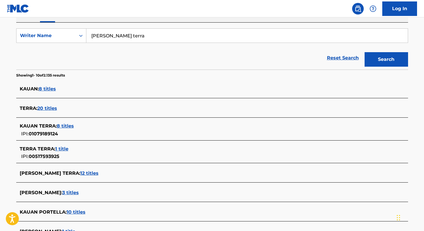
click at [87, 174] on span "12 titles" at bounding box center [89, 173] width 18 height 6
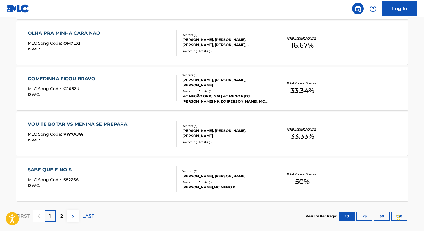
scroll to position [446, 0]
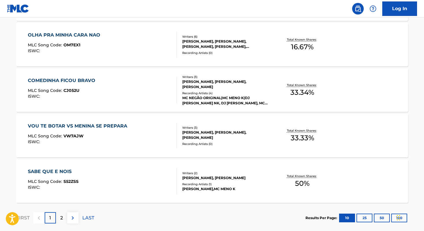
click at [297, 186] on span "50 %" at bounding box center [302, 183] width 14 height 10
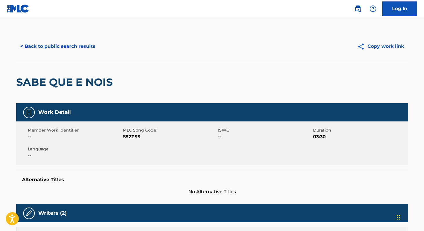
click at [74, 47] on button "< Back to public search results" at bounding box center [57, 46] width 83 height 14
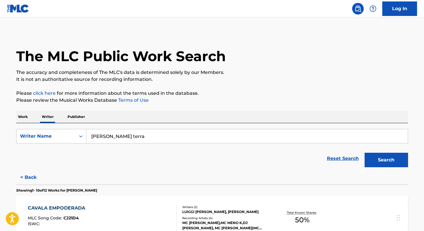
click at [178, 140] on input "[PERSON_NAME] terra" at bounding box center [246, 136] width 321 height 14
paste input "Lucas Avelar da Silv"
type input "[PERSON_NAME]"
click at [364, 153] on button "Search" at bounding box center [385, 160] width 43 height 14
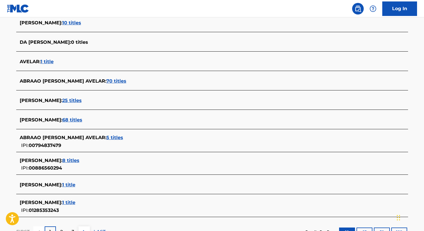
scroll to position [166, 0]
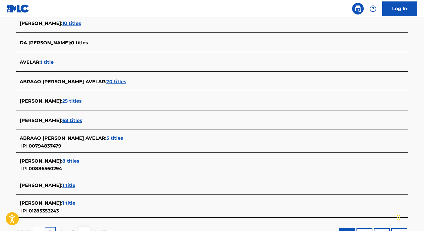
click at [82, 122] on span "68 titles" at bounding box center [72, 121] width 20 height 6
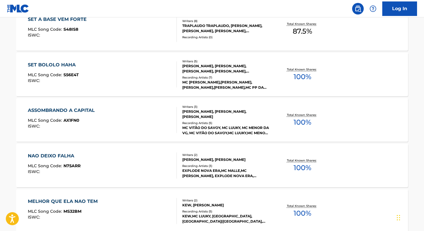
scroll to position [233, 0]
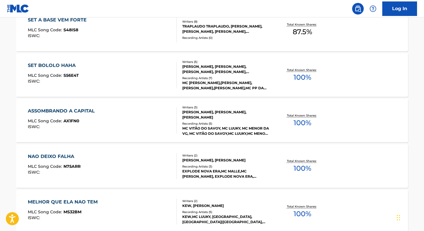
click at [300, 168] on span "100 %" at bounding box center [302, 168] width 18 height 10
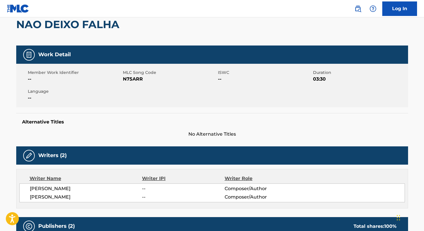
scroll to position [57, 0]
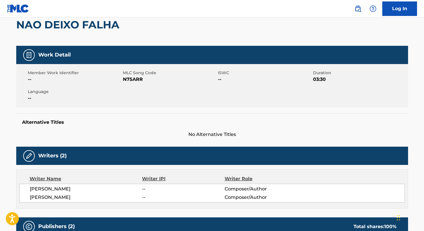
click at [132, 78] on span "N75ARR" at bounding box center [170, 79] width 94 height 7
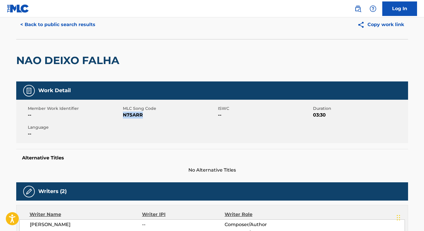
scroll to position [0, 0]
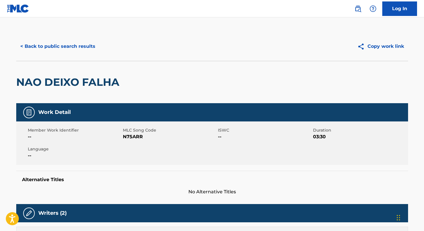
click at [54, 54] on div "< Back to public search results Copy work link" at bounding box center [212, 46] width 392 height 29
click at [53, 48] on button "< Back to public search results" at bounding box center [57, 46] width 83 height 14
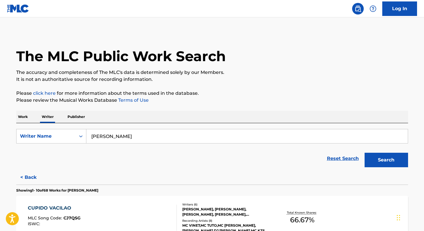
click at [26, 117] on p "Work" at bounding box center [22, 117] width 13 height 12
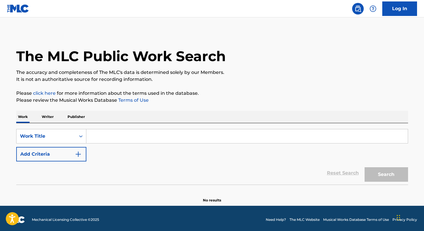
click at [98, 132] on input "Search Form" at bounding box center [246, 136] width 321 height 14
paste input "Toque Carinhoso"
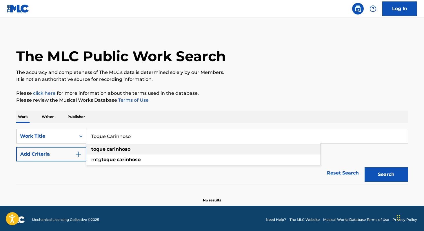
click at [118, 149] on strong "carinhoso" at bounding box center [119, 149] width 24 height 6
type input "toque carinhoso"
click at [381, 179] on button "Search" at bounding box center [385, 174] width 43 height 14
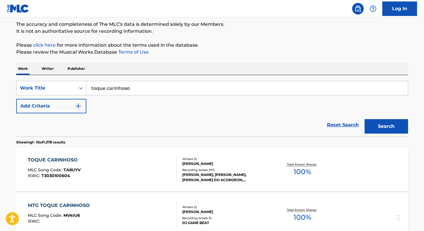
scroll to position [46, 0]
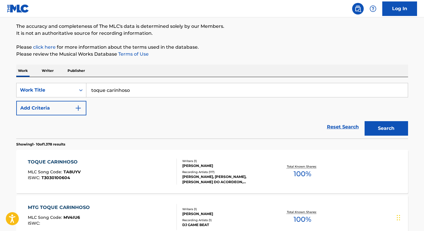
click at [294, 175] on span "100 %" at bounding box center [302, 174] width 18 height 10
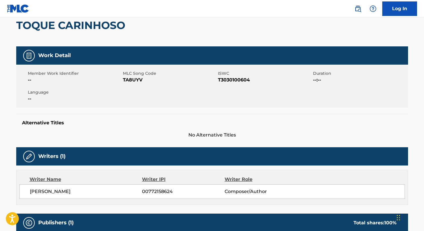
scroll to position [56, 0]
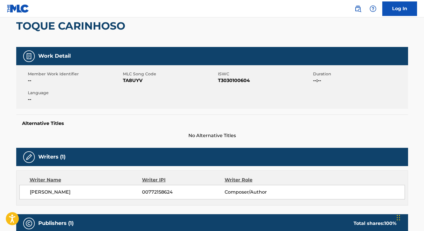
click at [230, 80] on span "T3030100604" at bounding box center [265, 80] width 94 height 7
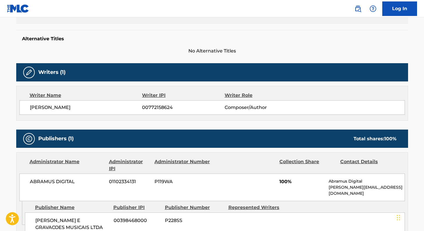
scroll to position [139, 0]
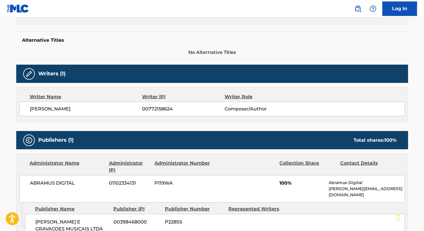
click at [148, 107] on span "00772158624" at bounding box center [183, 108] width 82 height 7
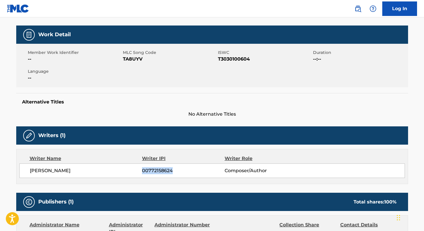
scroll to position [71, 0]
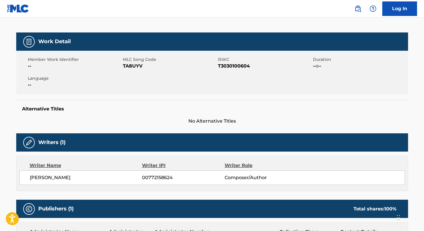
click at [133, 64] on span "TA8UYV" at bounding box center [170, 66] width 94 height 7
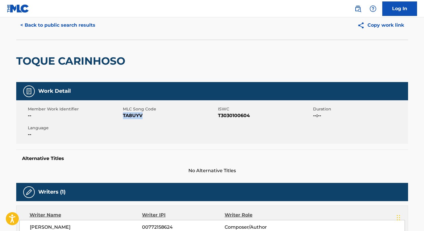
scroll to position [0, 0]
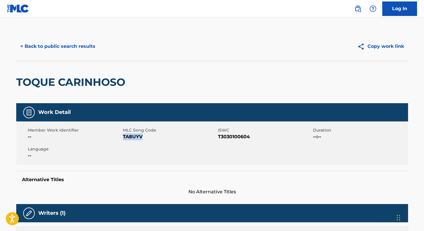
click at [74, 49] on button "< Back to public search results" at bounding box center [57, 46] width 83 height 14
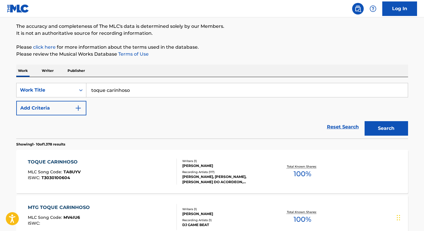
click at [140, 91] on input "toque carinhoso" at bounding box center [246, 90] width 321 height 14
paste input "Meu Jeito de Amar"
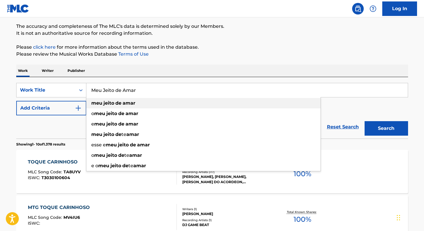
click at [118, 106] on div "meu jeito de amar" at bounding box center [203, 103] width 234 height 10
type input "meu jeito de amar"
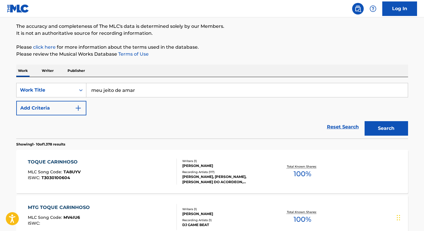
click at [385, 128] on button "Search" at bounding box center [385, 128] width 43 height 14
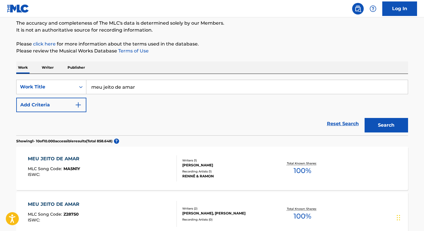
scroll to position [41, 0]
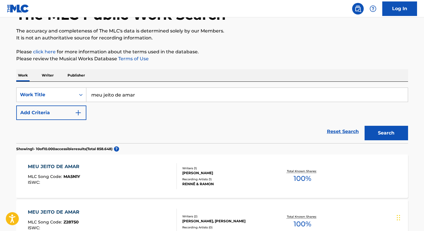
click at [73, 116] on button "Add Criteria" at bounding box center [51, 112] width 70 height 14
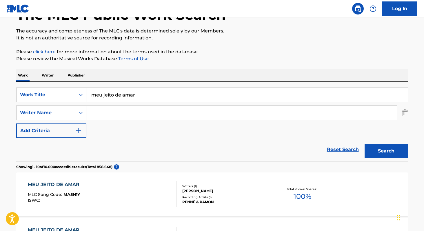
click at [119, 110] on input "Search Form" at bounding box center [241, 113] width 310 height 14
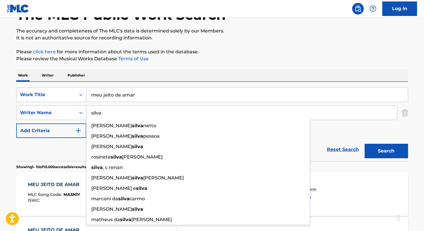
click at [364, 144] on button "Search" at bounding box center [385, 151] width 43 height 14
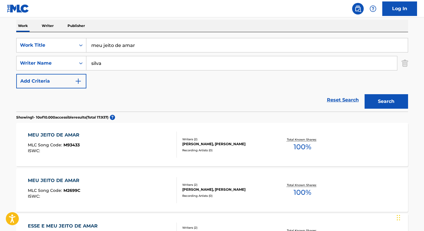
scroll to position [90, 0]
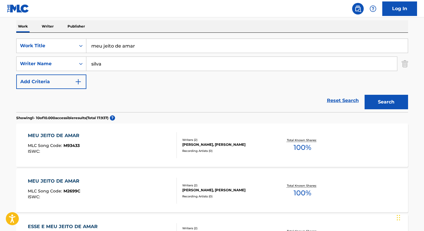
click at [112, 66] on input "silva" at bounding box center [241, 64] width 310 height 14
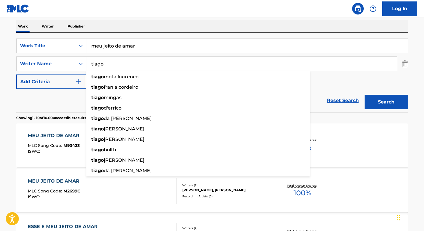
click at [364, 95] on button "Search" at bounding box center [385, 102] width 43 height 14
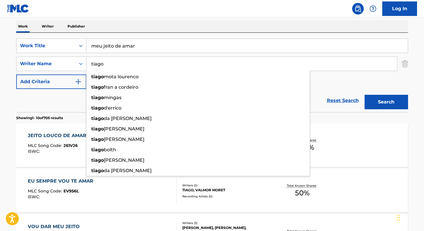
paste input "Caetan"
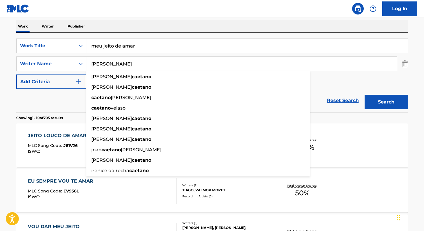
click at [364, 95] on button "Search" at bounding box center [385, 102] width 43 height 14
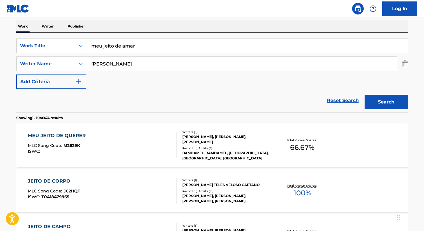
click at [158, 21] on div "Work Writer Publisher" at bounding box center [212, 26] width 392 height 12
click at [148, 63] on input "[PERSON_NAME]" at bounding box center [241, 64] width 310 height 14
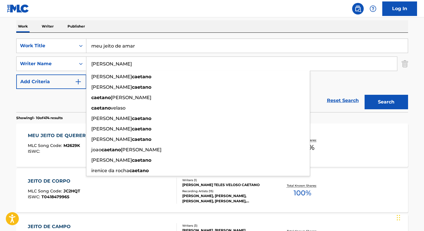
paste input "Adri"
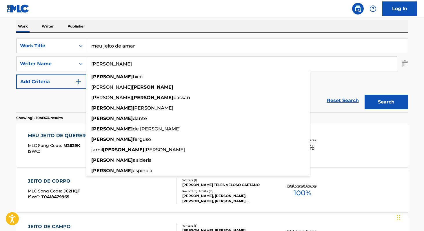
click at [364, 95] on button "Search" at bounding box center [385, 102] width 43 height 14
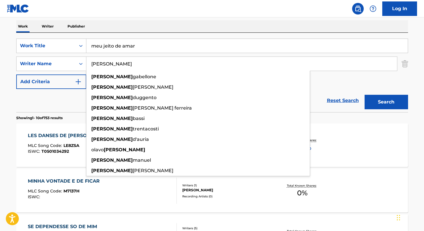
paste input "[PERSON_NAME]"
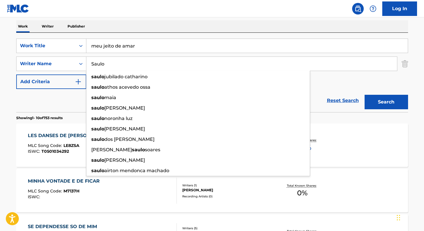
click at [364, 95] on button "Search" at bounding box center [385, 102] width 43 height 14
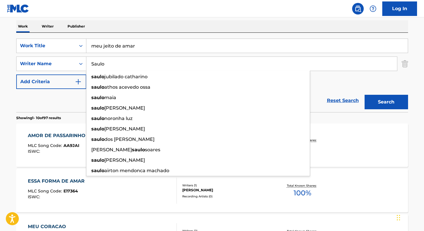
paste input "[PERSON_NAME]"
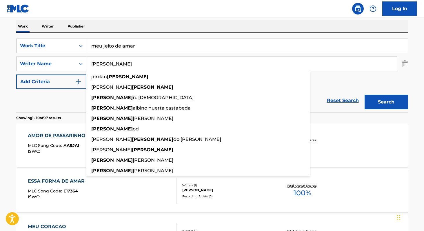
type input "[PERSON_NAME]"
click at [364, 95] on button "Search" at bounding box center [385, 102] width 43 height 14
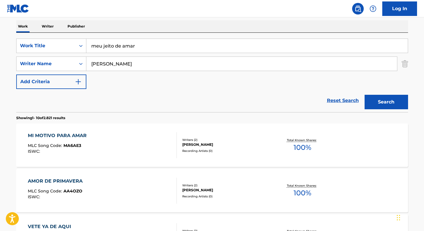
click at [402, 65] on img "Search Form" at bounding box center [404, 63] width 6 height 14
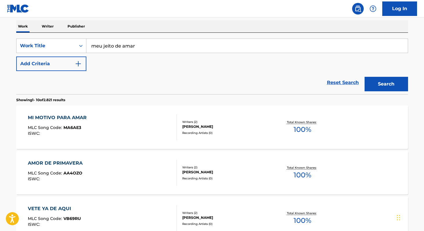
click at [389, 84] on button "Search" at bounding box center [385, 84] width 43 height 14
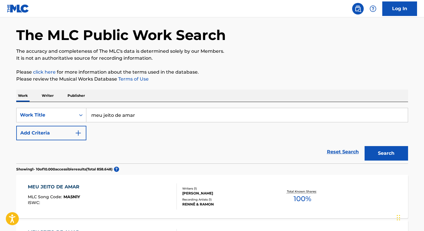
scroll to position [0, 0]
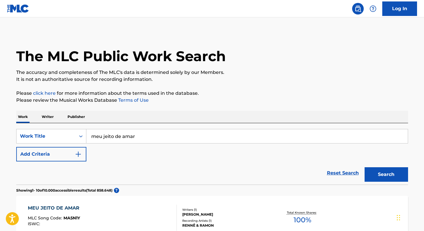
click at [155, 140] on input "meu jeito de amar" at bounding box center [246, 136] width 321 height 14
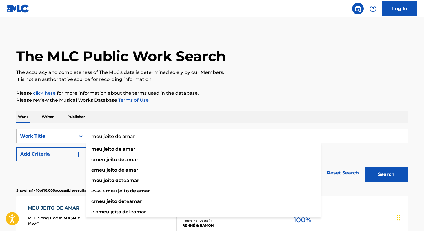
paste input "Final de Tarde"
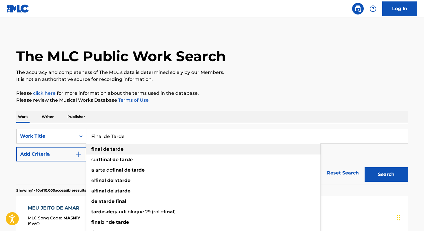
click at [124, 153] on div "final de tarde" at bounding box center [203, 149] width 234 height 10
type input "final de tarde"
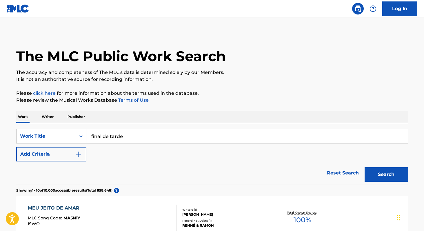
click at [385, 178] on button "Search" at bounding box center [385, 174] width 43 height 14
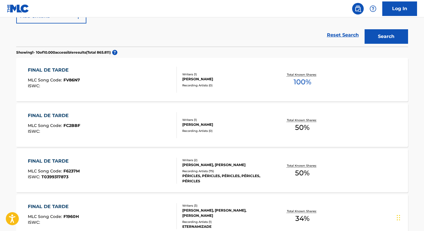
scroll to position [136, 0]
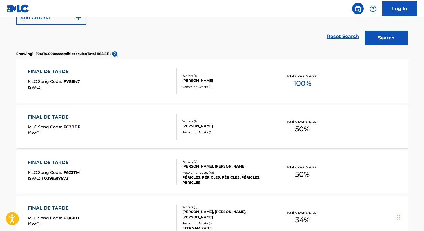
click at [304, 174] on span "50 %" at bounding box center [302, 174] width 14 height 10
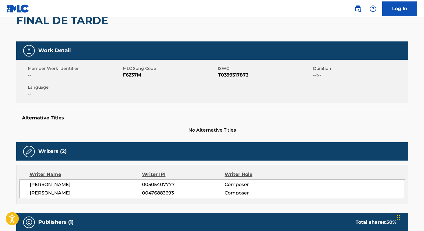
scroll to position [61, 0]
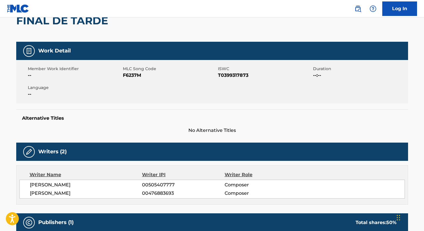
click at [132, 74] on span "F6237M" at bounding box center [170, 75] width 94 height 7
click at [42, 185] on span "[PERSON_NAME]" at bounding box center [86, 184] width 112 height 7
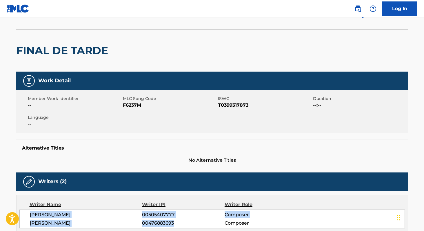
scroll to position [0, 0]
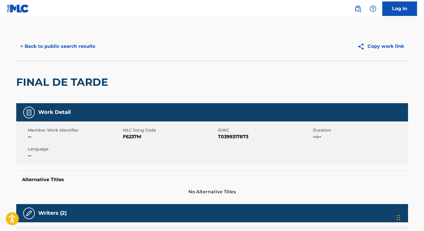
click at [67, 42] on button "< Back to public search results" at bounding box center [57, 46] width 83 height 14
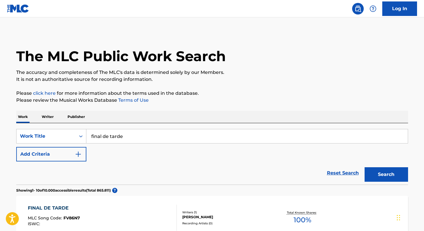
click at [157, 132] on input "final de tarde" at bounding box center [246, 136] width 321 height 14
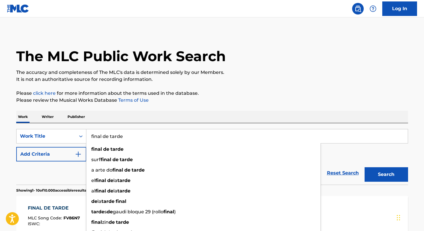
click at [157, 137] on input "final de tarde" at bounding box center [246, 136] width 321 height 14
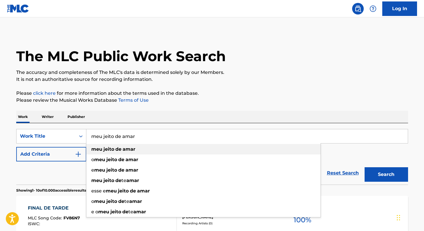
type input "meu jeito de amar"
click at [124, 149] on strong "amar" at bounding box center [128, 149] width 13 height 6
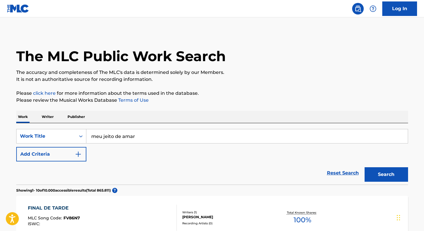
click at [81, 159] on button "Add Criteria" at bounding box center [51, 154] width 70 height 14
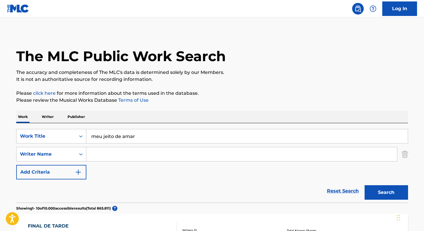
click at [102, 158] on input "Search Form" at bounding box center [241, 154] width 310 height 14
paste input "[PERSON_NAME]"
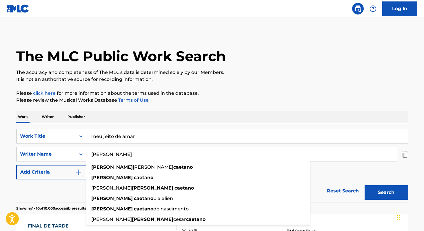
type input "[PERSON_NAME]"
click at [364, 185] on button "Search" at bounding box center [385, 192] width 43 height 14
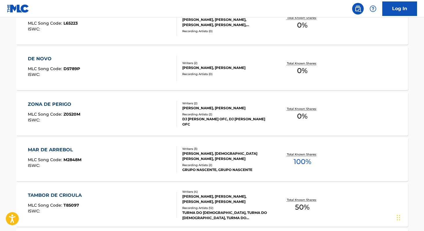
scroll to position [347, 0]
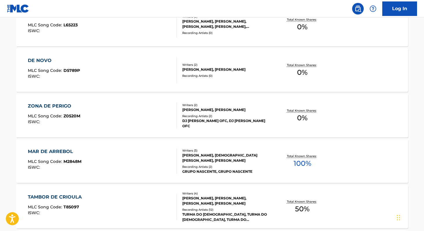
click at [291, 160] on div "Total Known Shares: 100 %" at bounding box center [302, 161] width 65 height 18
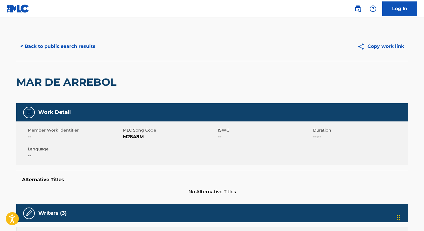
click at [79, 50] on button "< Back to public search results" at bounding box center [57, 46] width 83 height 14
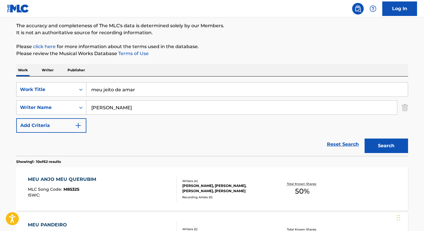
scroll to position [43, 0]
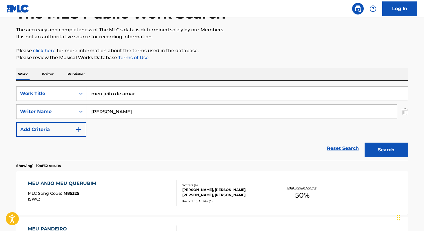
click at [164, 114] on input "[PERSON_NAME]" at bounding box center [241, 112] width 310 height 14
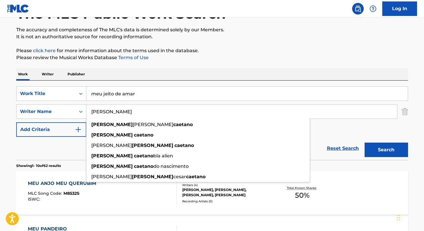
paste input "[PERSON_NAME]"
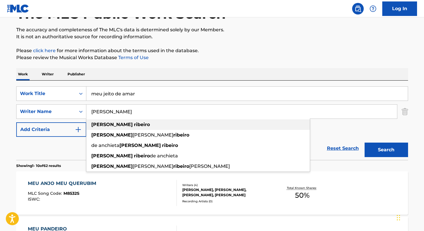
click at [141, 126] on div "[PERSON_NAME]" at bounding box center [197, 124] width 223 height 10
type input "[PERSON_NAME]"
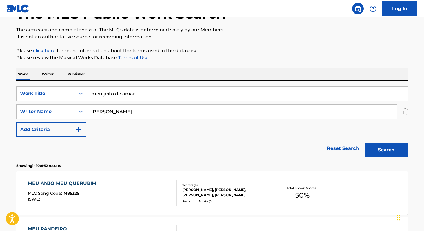
click at [368, 147] on button "Search" at bounding box center [385, 149] width 43 height 14
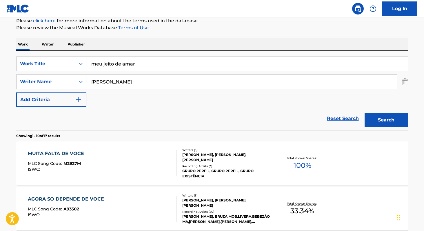
scroll to position [74, 0]
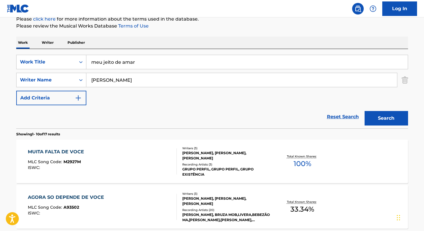
click at [306, 167] on span "100 %" at bounding box center [302, 163] width 18 height 10
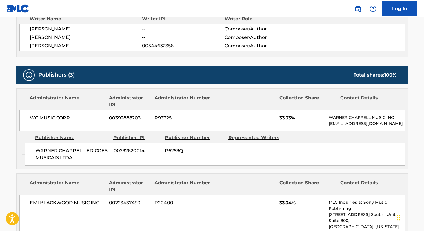
scroll to position [216, 0]
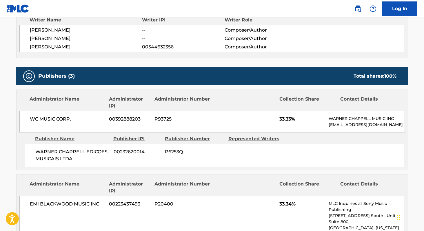
click at [151, 46] on span "00544632356" at bounding box center [183, 46] width 82 height 7
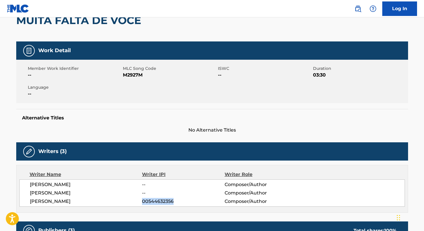
scroll to position [51, 0]
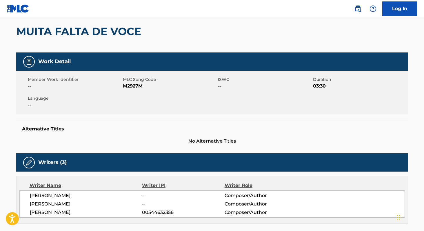
click at [129, 82] on span "MLC Song Code" at bounding box center [170, 79] width 94 height 6
click at [129, 85] on span "M2927M" at bounding box center [170, 86] width 94 height 7
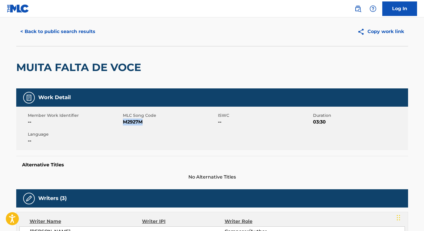
scroll to position [0, 0]
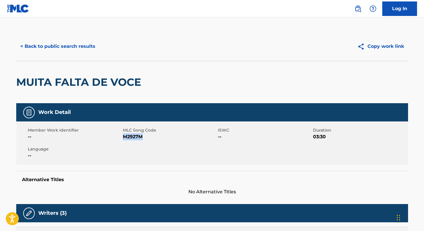
click at [84, 49] on button "< Back to public search results" at bounding box center [57, 46] width 83 height 14
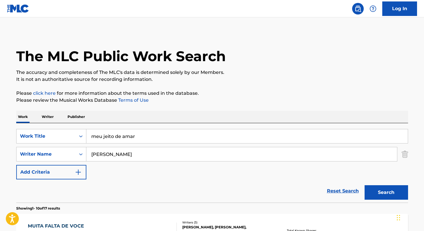
scroll to position [74, 0]
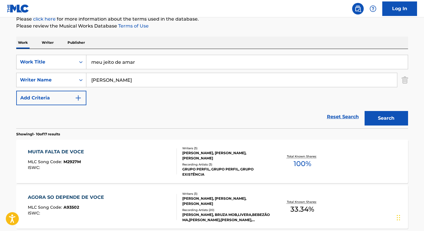
click at [143, 83] on input "[PERSON_NAME]" at bounding box center [241, 80] width 310 height 14
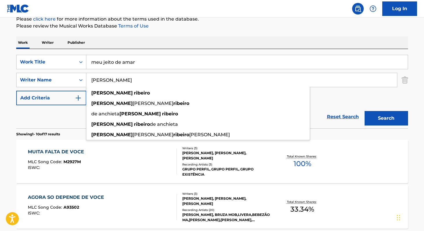
paste input "[PERSON_NAME]"
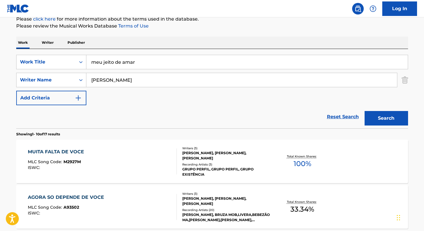
type input "[PERSON_NAME]"
click at [364, 111] on button "Search" at bounding box center [385, 118] width 43 height 14
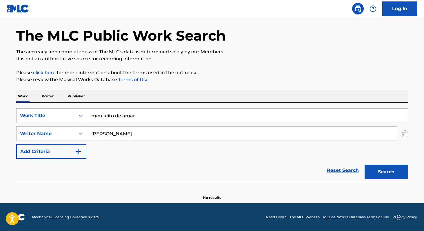
scroll to position [21, 0]
click at [54, 98] on p "Writer" at bounding box center [47, 96] width 15 height 12
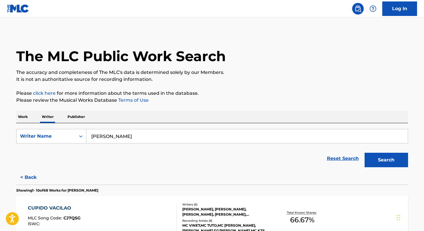
click at [25, 116] on p "Work" at bounding box center [22, 117] width 13 height 12
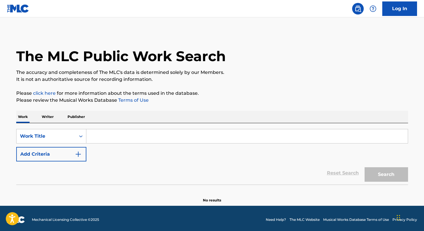
click at [108, 134] on input "Search Form" at bounding box center [246, 136] width 321 height 14
paste input "Saudade Pra Curar"
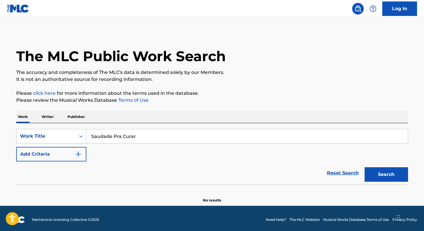
type input "Saudade Pra Curar"
click at [364, 167] on button "Search" at bounding box center [385, 174] width 43 height 14
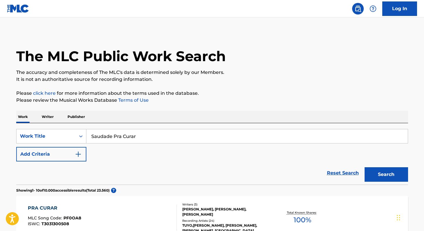
click at [48, 118] on p "Writer" at bounding box center [47, 117] width 15 height 12
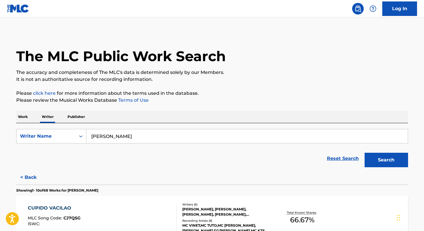
click at [128, 136] on input "[PERSON_NAME]" at bounding box center [246, 136] width 321 height 14
paste input "Yago Opróprio"
click at [101, 150] on strong "yago" at bounding box center [97, 149] width 12 height 6
type input "yago oproprio"
click at [383, 164] on button "Search" at bounding box center [385, 160] width 43 height 14
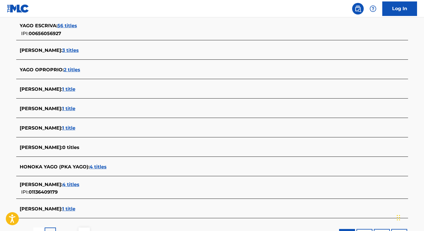
scroll to position [161, 0]
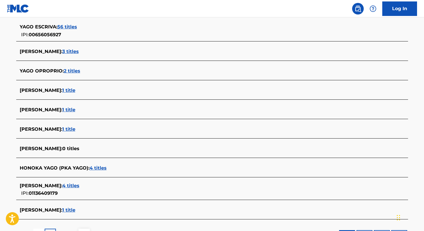
click at [70, 72] on span "2 titles" at bounding box center [72, 71] width 17 height 6
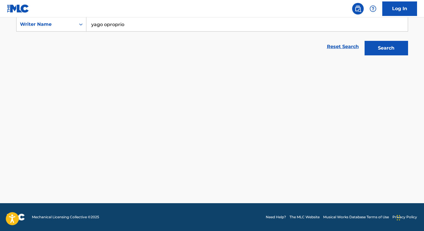
scroll to position [112, 0]
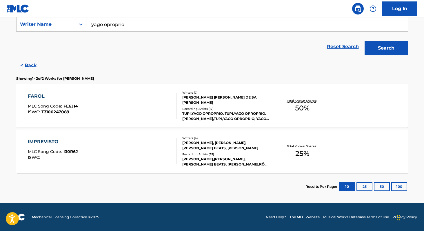
click at [303, 109] on span "50 %" at bounding box center [302, 108] width 14 height 10
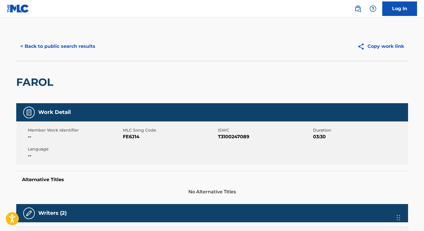
click at [42, 45] on button "< Back to public search results" at bounding box center [57, 46] width 83 height 14
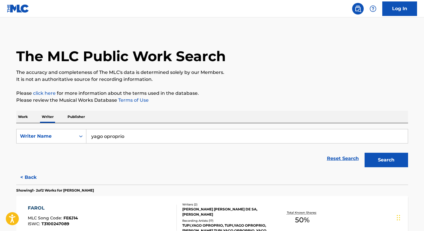
click at [124, 136] on input "yago oproprio" at bounding box center [246, 136] width 321 height 14
paste input "[PERSON_NAME]"
click at [171, 132] on input "[PERSON_NAME]" at bounding box center [246, 136] width 321 height 14
paste input "[PERSON_NAME]"
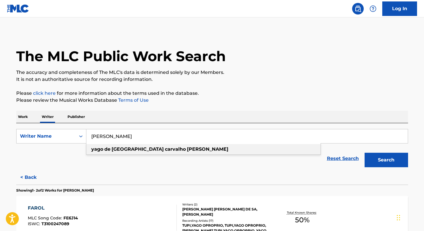
click at [165, 151] on strong "carvalho" at bounding box center [175, 149] width 21 height 6
type input "[PERSON_NAME]"
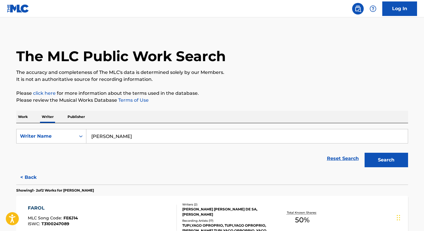
click at [401, 159] on button "Search" at bounding box center [385, 160] width 43 height 14
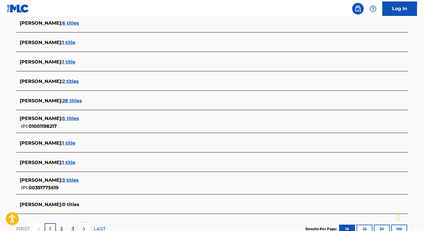
scroll to position [167, 0]
click at [82, 102] on span "28 titles" at bounding box center [72, 101] width 20 height 6
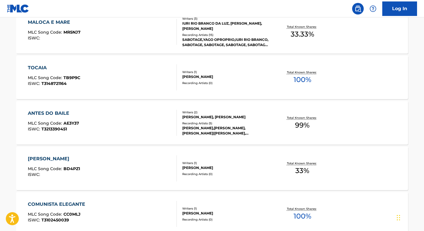
scroll to position [184, 0]
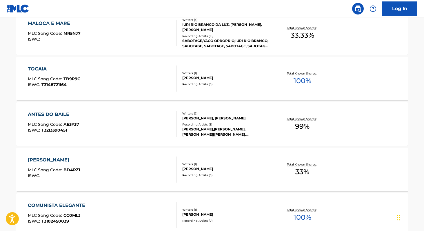
click at [295, 81] on span "100 %" at bounding box center [302, 81] width 18 height 10
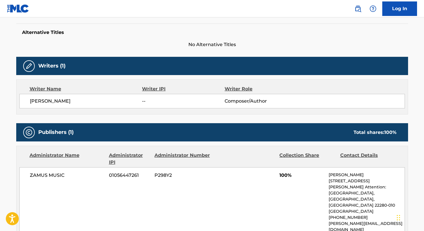
scroll to position [146, 0]
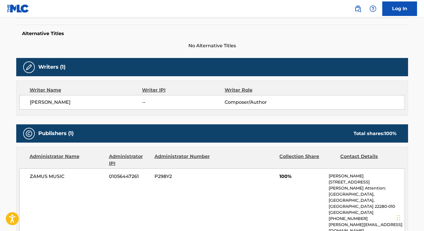
click at [40, 179] on span "ZAMUS MUSIC" at bounding box center [67, 176] width 75 height 7
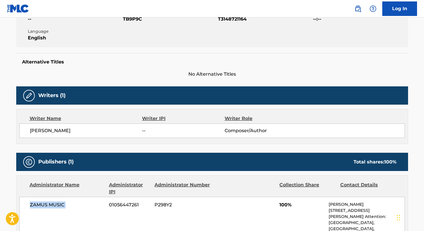
scroll to position [116, 0]
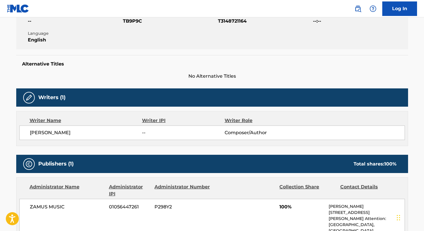
click at [136, 25] on div "Member Work Identifier -- MLC Song Code TB9P9C ISWC T3148721164 Duration --:-- …" at bounding box center [212, 27] width 392 height 43
click at [135, 21] on span "TB9P9C" at bounding box center [170, 21] width 94 height 7
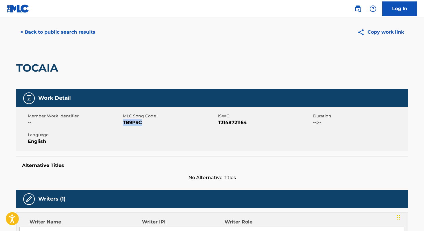
scroll to position [0, 0]
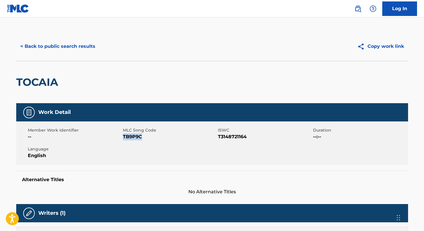
click at [92, 47] on button "< Back to public search results" at bounding box center [57, 46] width 83 height 14
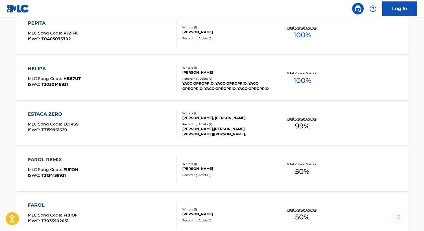
scroll to position [478, 0]
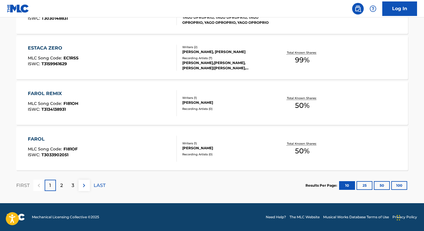
click at [399, 182] on button "100" at bounding box center [399, 185] width 16 height 9
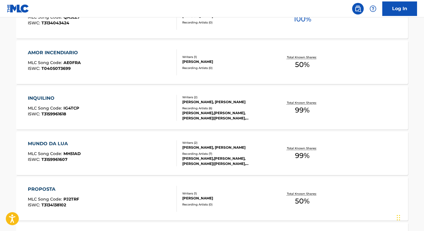
scroll to position [928, 0]
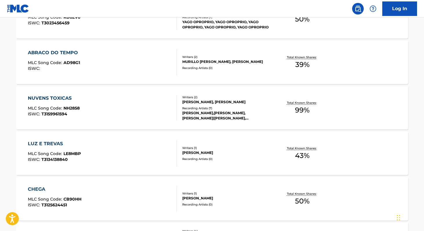
click at [301, 111] on span "99 %" at bounding box center [302, 110] width 14 height 10
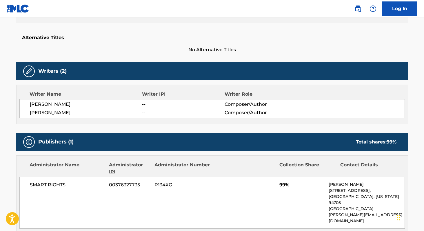
scroll to position [142, 0]
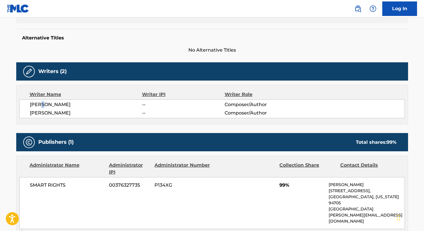
click at [43, 103] on span "[PERSON_NAME]" at bounding box center [86, 104] width 112 height 7
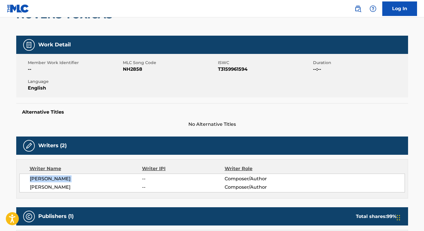
scroll to position [67, 0]
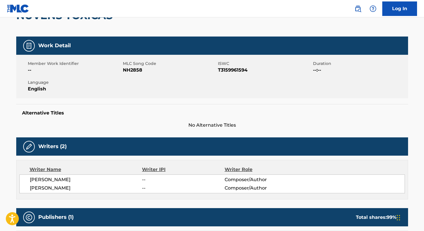
click at [135, 71] on span "NH2858" at bounding box center [170, 70] width 94 height 7
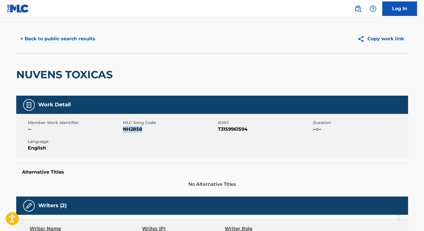
scroll to position [0, 0]
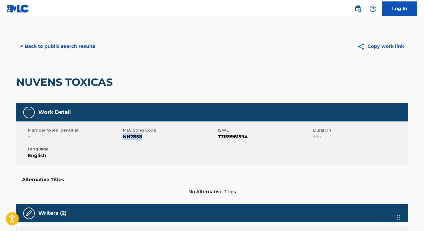
click at [75, 45] on button "< Back to public search results" at bounding box center [57, 46] width 83 height 14
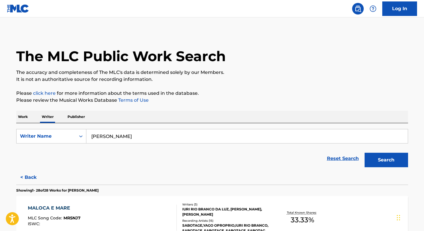
click at [24, 116] on p "Work" at bounding box center [22, 117] width 13 height 12
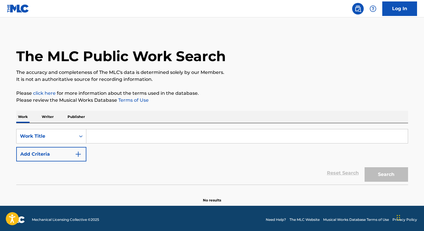
click at [107, 139] on input "Search Form" at bounding box center [246, 136] width 321 height 14
paste input "Descobri Que Ela é do Job"
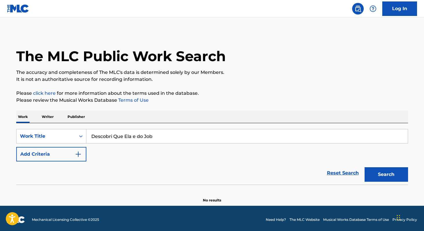
type input "Descobri Que Ela e do Job"
click at [50, 116] on p "Writer" at bounding box center [47, 117] width 15 height 12
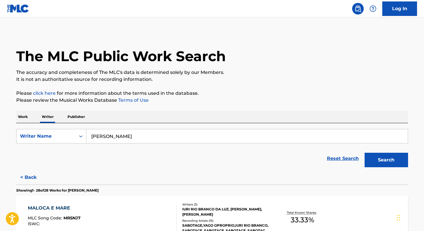
click at [124, 134] on input "[PERSON_NAME]" at bounding box center [246, 136] width 321 height 14
paste input "[PERSON_NAME]"
click at [191, 141] on input "[PERSON_NAME]" at bounding box center [246, 136] width 321 height 14
paste input "[PERSON_NAME]"
click at [128, 149] on div "don hadji n" at bounding box center [203, 149] width 234 height 10
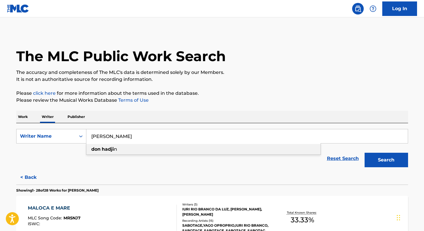
type input "[PERSON_NAME]"
click at [369, 160] on button "Search" at bounding box center [385, 160] width 43 height 14
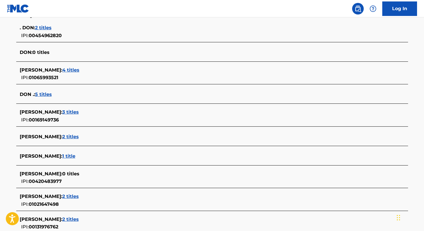
scroll to position [159, 0]
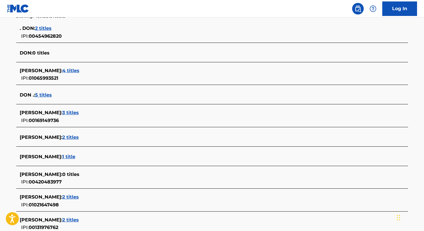
click at [62, 138] on span "2 titles" at bounding box center [70, 137] width 17 height 6
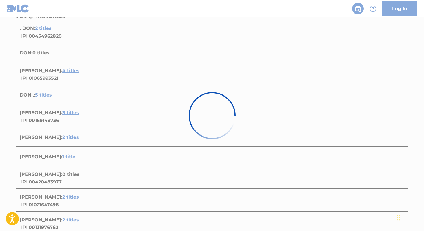
scroll to position [112, 0]
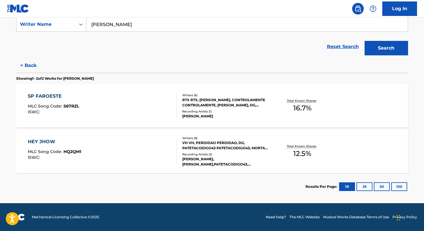
click at [299, 111] on span "16.7 %" at bounding box center [302, 108] width 18 height 10
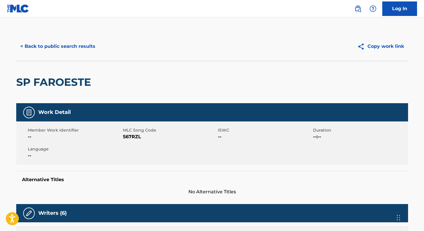
click at [72, 48] on button "< Back to public search results" at bounding box center [57, 46] width 83 height 14
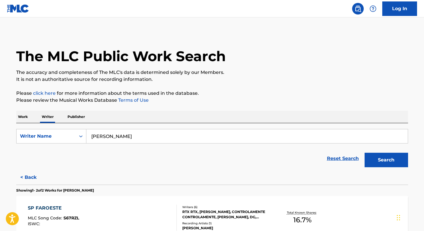
click at [171, 121] on div "Work Writer Publisher" at bounding box center [212, 117] width 392 height 12
click at [175, 138] on input "[PERSON_NAME]" at bounding box center [246, 136] width 321 height 14
paste input "Tião Peixoto"
paste input "Dj Maloka Original"
click at [165, 145] on div "dj [PERSON_NAME] original" at bounding box center [203, 149] width 234 height 10
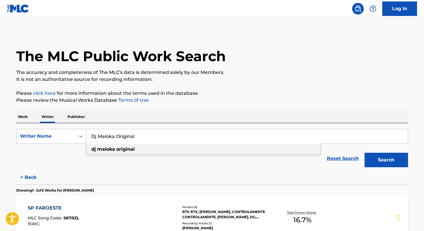
type input "dj [PERSON_NAME] original"
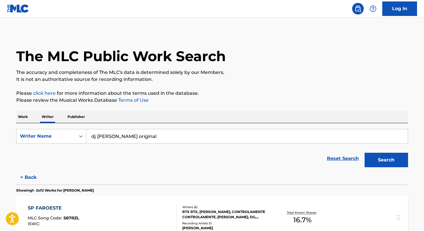
click at [372, 154] on button "Search" at bounding box center [385, 160] width 43 height 14
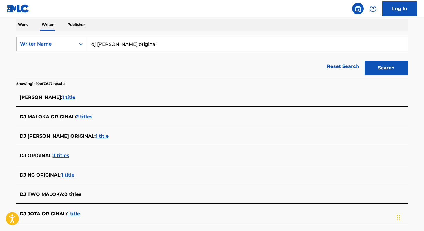
scroll to position [90, 0]
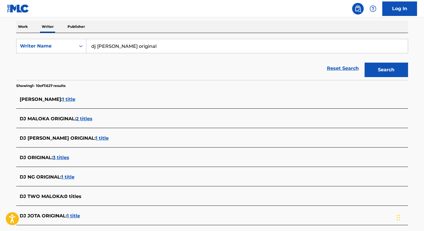
click at [79, 120] on span "2 titles" at bounding box center [84, 119] width 17 height 6
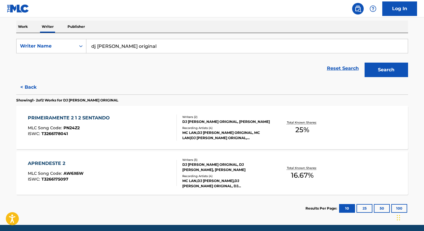
click at [296, 135] on div "Total Known Shares: 25 %" at bounding box center [302, 128] width 65 height 18
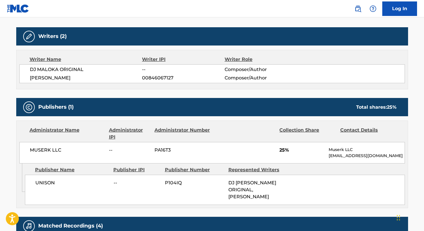
scroll to position [152, 0]
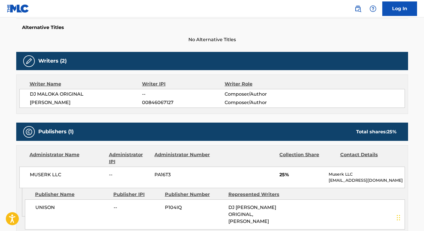
click at [37, 173] on span "MUSERK LLC" at bounding box center [67, 174] width 75 height 7
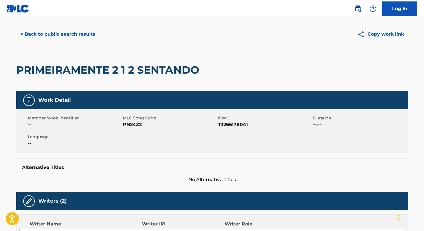
scroll to position [8, 0]
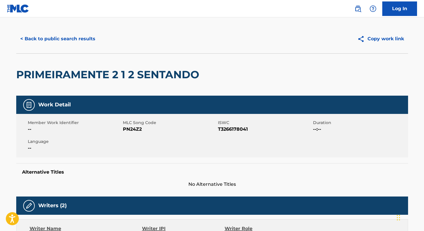
click at [130, 129] on span "PN24Z2" at bounding box center [170, 129] width 94 height 7
click at [72, 40] on button "< Back to public search results" at bounding box center [57, 39] width 83 height 14
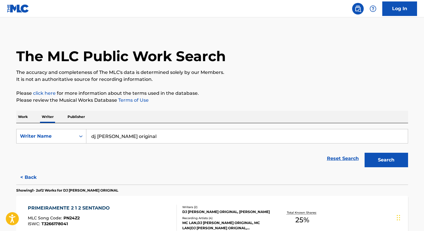
click at [25, 111] on p "Work" at bounding box center [22, 117] width 13 height 12
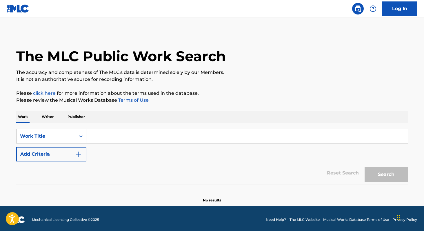
click at [107, 138] on input "Search Form" at bounding box center [246, 136] width 321 height 14
paste input "Tropa dos não Rejeita"
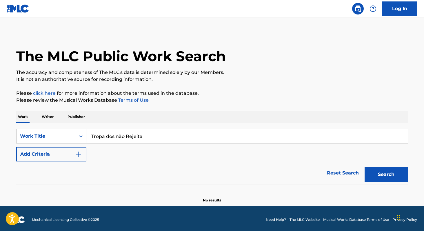
click at [116, 135] on input "Tropa dos não Rejeita" at bounding box center [246, 136] width 321 height 14
type input "Tropa dos nao Rejeita"
click at [54, 116] on p "Writer" at bounding box center [47, 117] width 15 height 12
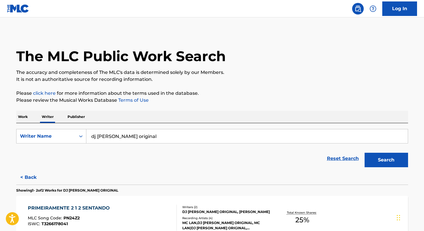
click at [142, 137] on input "dj [PERSON_NAME] original" at bounding box center [246, 136] width 321 height 14
paste input "MC Nito"
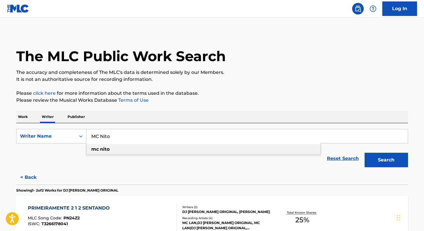
click at [115, 150] on div "mc [PERSON_NAME]" at bounding box center [203, 149] width 234 height 10
type input "mc [PERSON_NAME]"
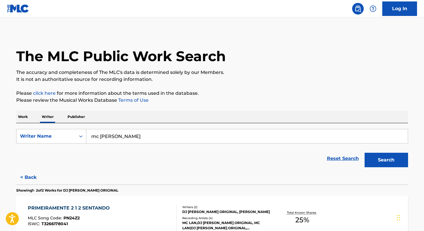
click at [386, 159] on button "Search" at bounding box center [385, 160] width 43 height 14
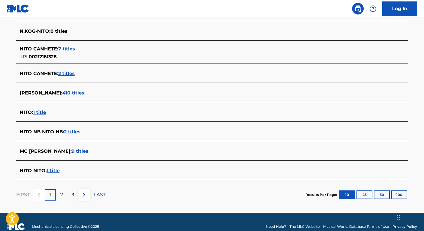
scroll to position [206, 0]
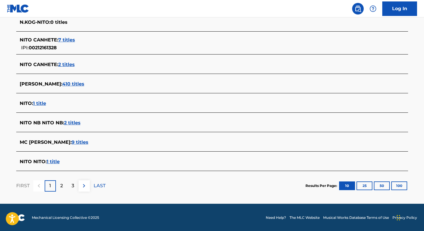
click at [72, 142] on span "9 titles" at bounding box center [80, 142] width 17 height 6
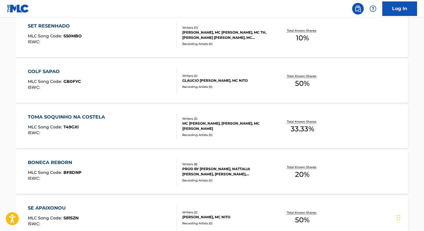
scroll to position [176, 0]
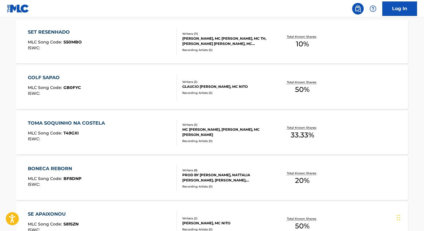
click at [292, 93] on div "Total Known Shares: 50 %" at bounding box center [302, 87] width 65 height 18
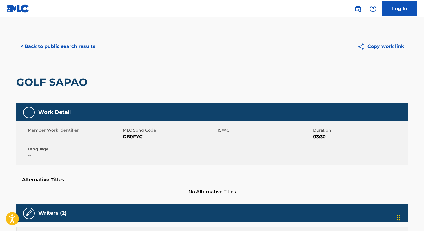
click at [87, 51] on button "< Back to public search results" at bounding box center [57, 46] width 83 height 14
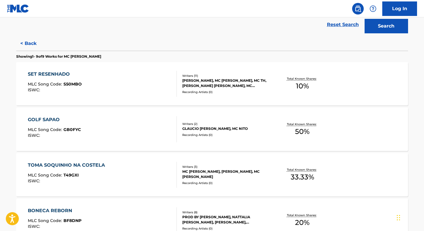
scroll to position [137, 0]
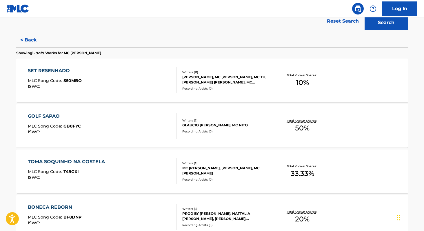
click at [303, 180] on div "[PERSON_NAME] NA COSTELA MLC Song Code : T49GXI ISWC : Writers ( 3 ) MC [PERSON…" at bounding box center [212, 170] width 392 height 43
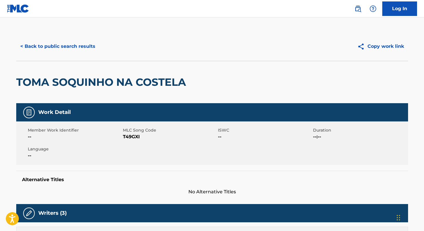
click at [52, 43] on button "< Back to public search results" at bounding box center [57, 46] width 83 height 14
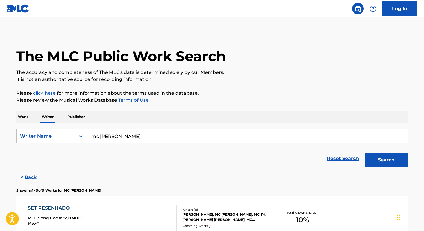
click at [124, 139] on input "mc [PERSON_NAME]" at bounding box center [246, 136] width 321 height 14
paste input "[PERSON_NAME]"
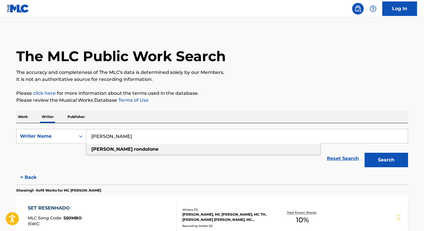
click at [134, 148] on strong "rondolone" at bounding box center [146, 149] width 25 height 6
type input "[PERSON_NAME]"
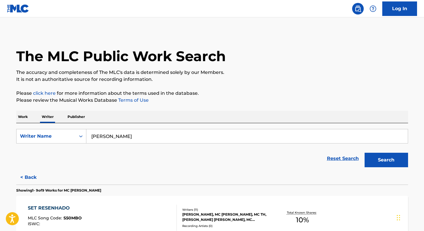
click at [16, 117] on p "Work" at bounding box center [22, 117] width 13 height 12
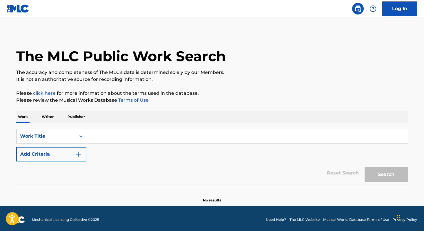
click at [93, 136] on input "Search Form" at bounding box center [246, 136] width 321 height 14
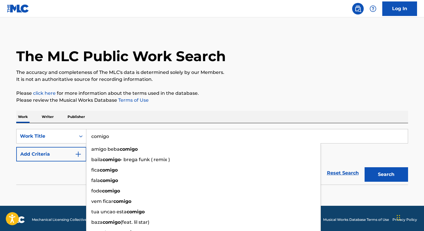
type input "comigo"
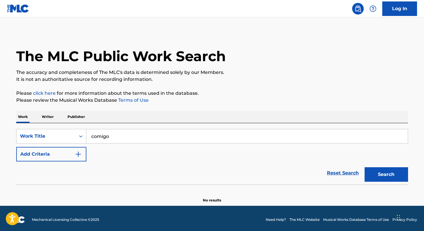
click at [95, 119] on div "Work Writer Publisher" at bounding box center [212, 117] width 392 height 12
click at [66, 157] on button "Add Criteria" at bounding box center [51, 154] width 70 height 14
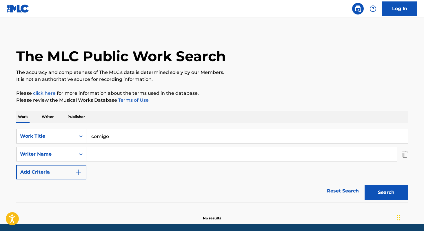
click at [103, 156] on input "Search Form" at bounding box center [241, 154] width 310 height 14
paste input "[PERSON_NAME]"
type input "[PERSON_NAME]"
click at [364, 185] on button "Search" at bounding box center [385, 192] width 43 height 14
click at [48, 117] on p "Writer" at bounding box center [47, 117] width 15 height 12
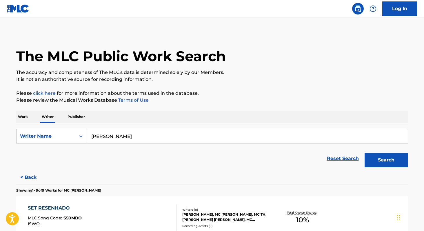
click at [379, 164] on button "Search" at bounding box center [385, 160] width 43 height 14
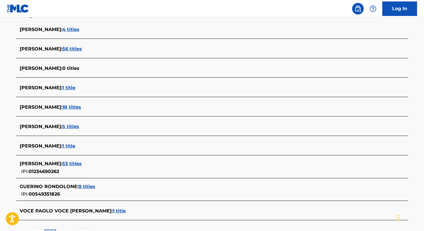
scroll to position [162, 0]
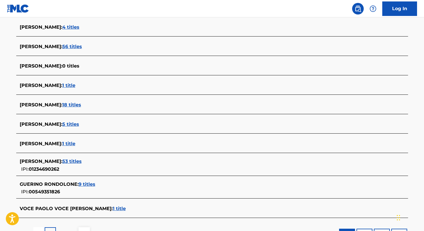
click at [78, 162] on span "53 titles" at bounding box center [71, 161] width 19 height 6
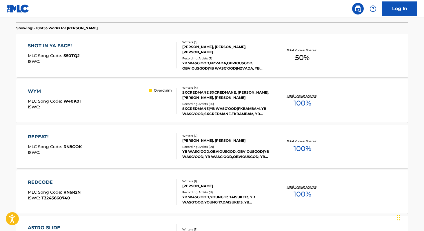
click at [303, 194] on span "100 %" at bounding box center [302, 194] width 18 height 10
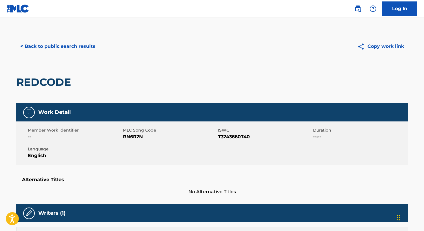
click at [57, 48] on button "< Back to public search results" at bounding box center [57, 46] width 83 height 14
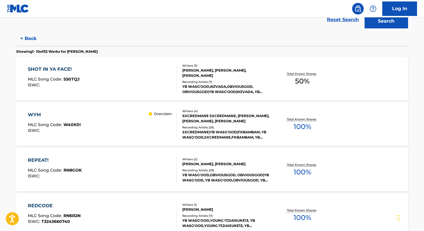
scroll to position [140, 0]
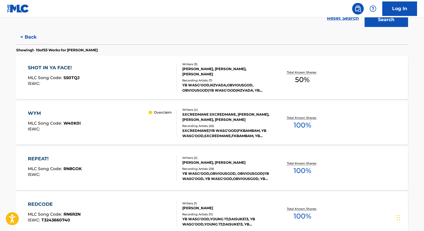
click at [295, 173] on span "100 %" at bounding box center [302, 170] width 18 height 10
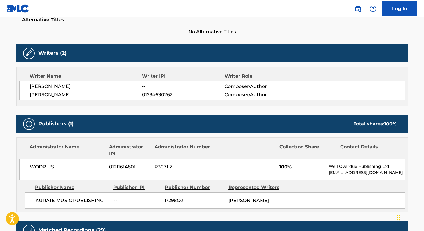
scroll to position [161, 0]
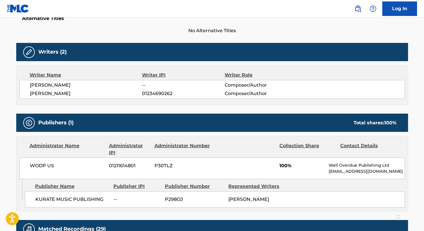
click at [152, 94] on span "01234690262" at bounding box center [183, 93] width 82 height 7
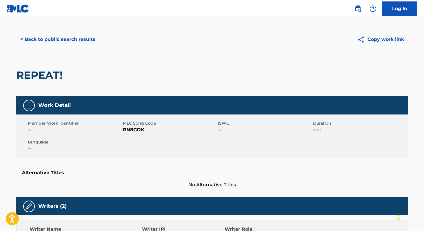
scroll to position [5, 0]
